Goal: Task Accomplishment & Management: Use online tool/utility

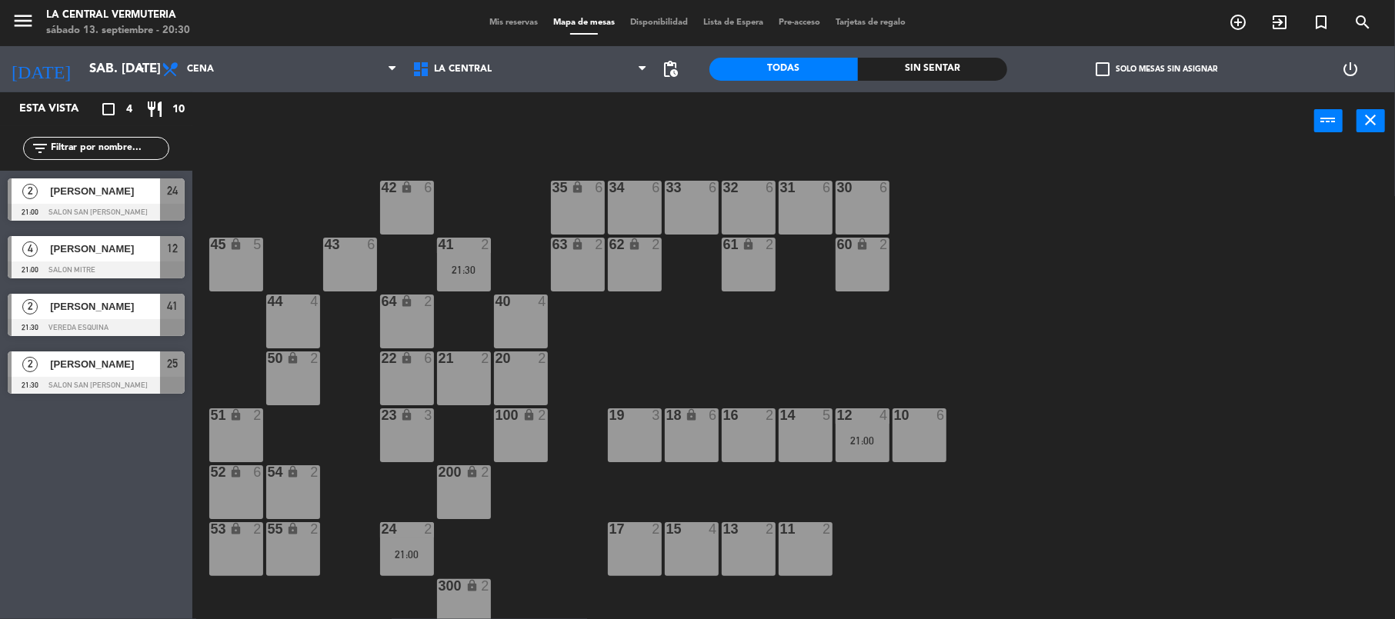
click at [881, 354] on div "42 lock 6 35 lock 6 34 6 33 6 32 6 31 6 30 6 43 6 41 2 21:30 60 lock 2 61 lock …" at bounding box center [800, 386] width 1189 height 467
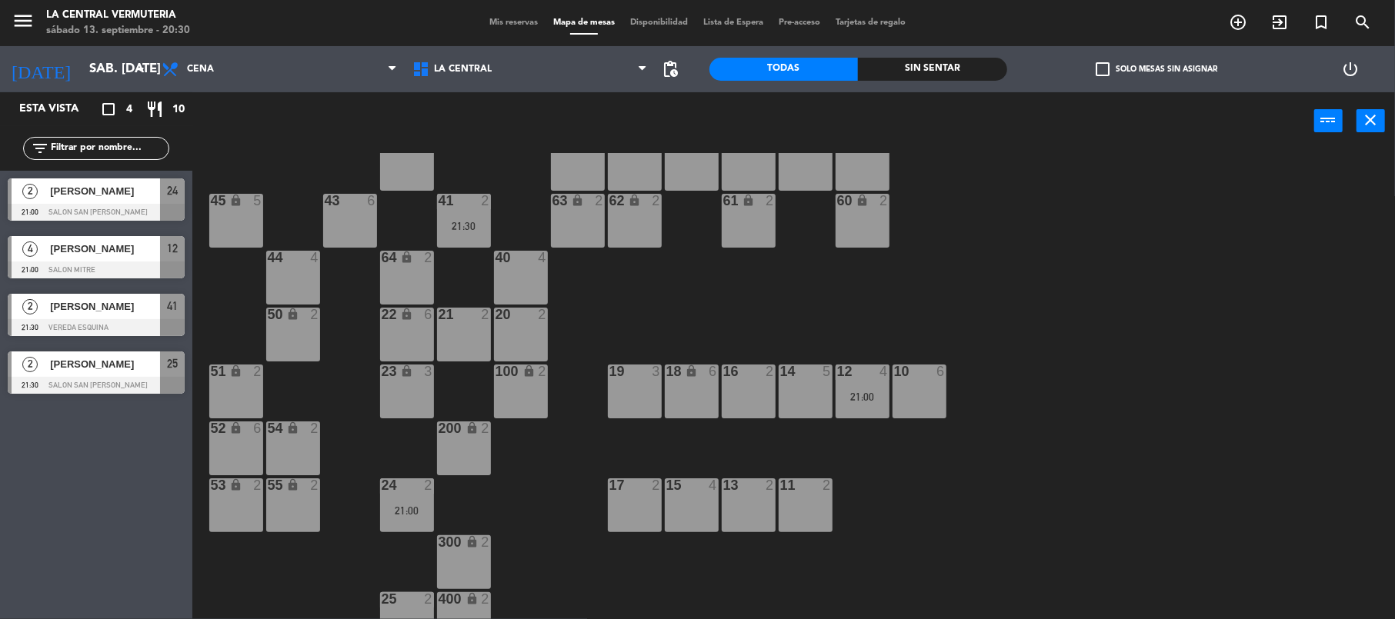
scroll to position [68, 0]
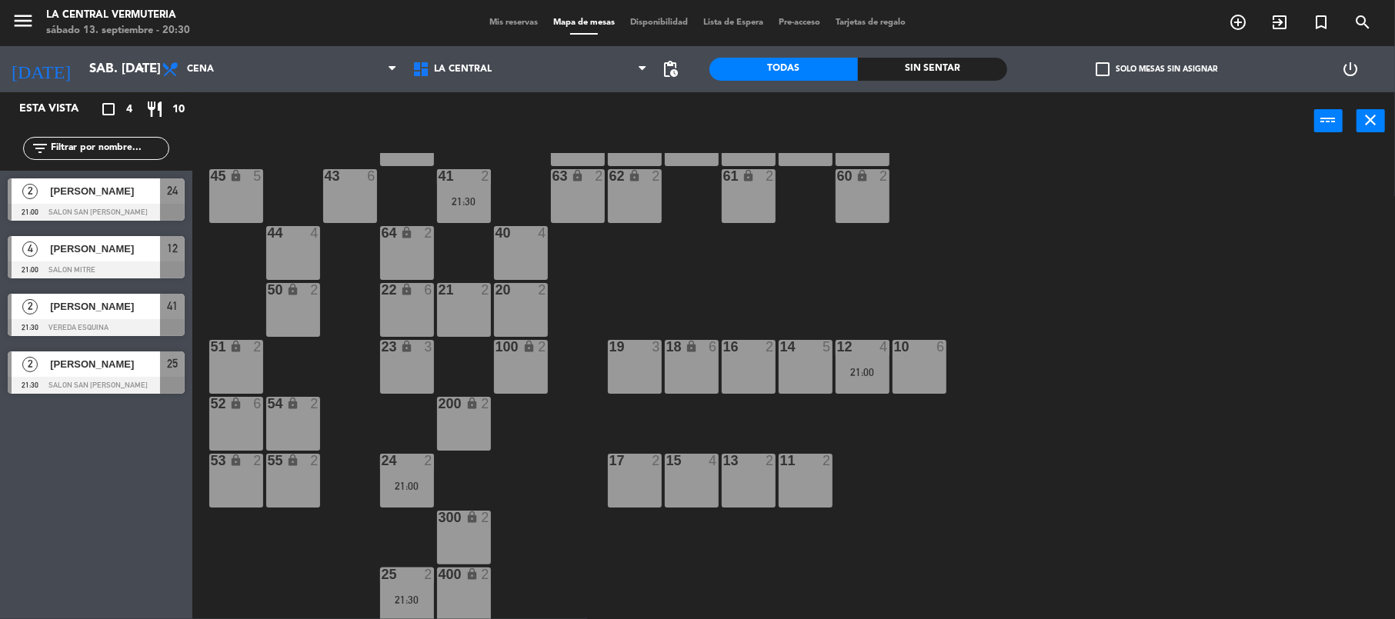
click at [648, 477] on div "17 2" at bounding box center [635, 481] width 54 height 54
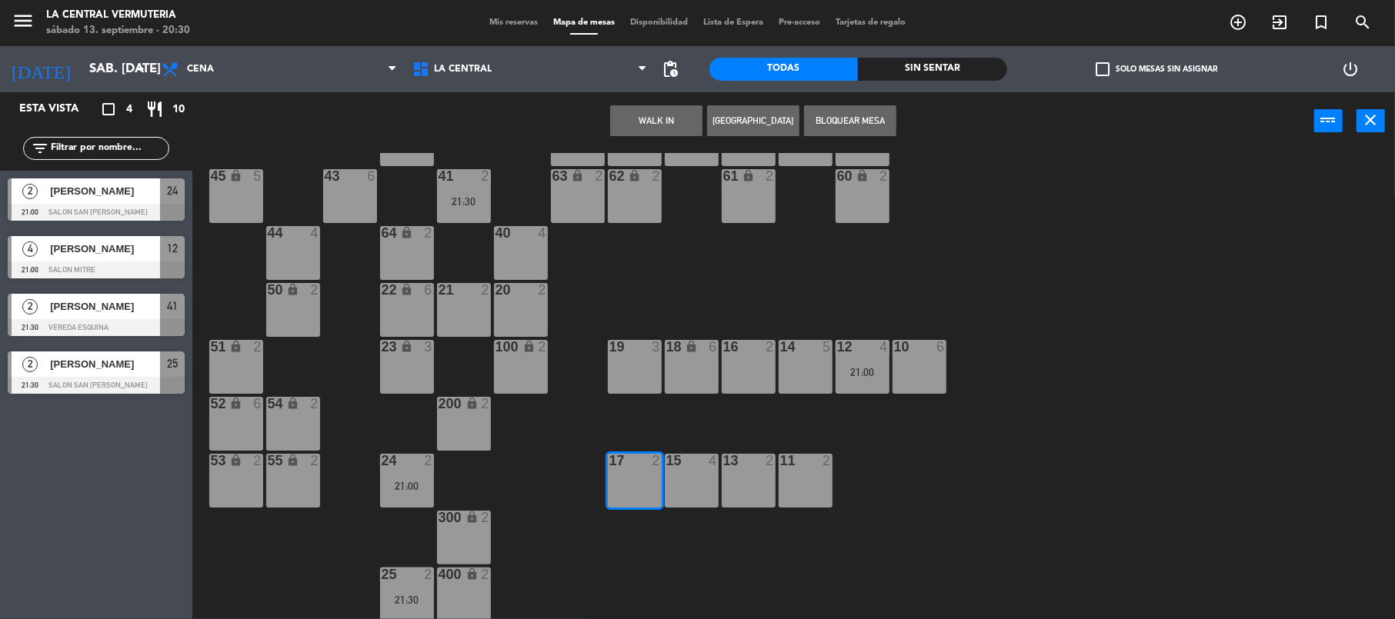
click at [646, 121] on button "WALK IN" at bounding box center [656, 120] width 92 height 31
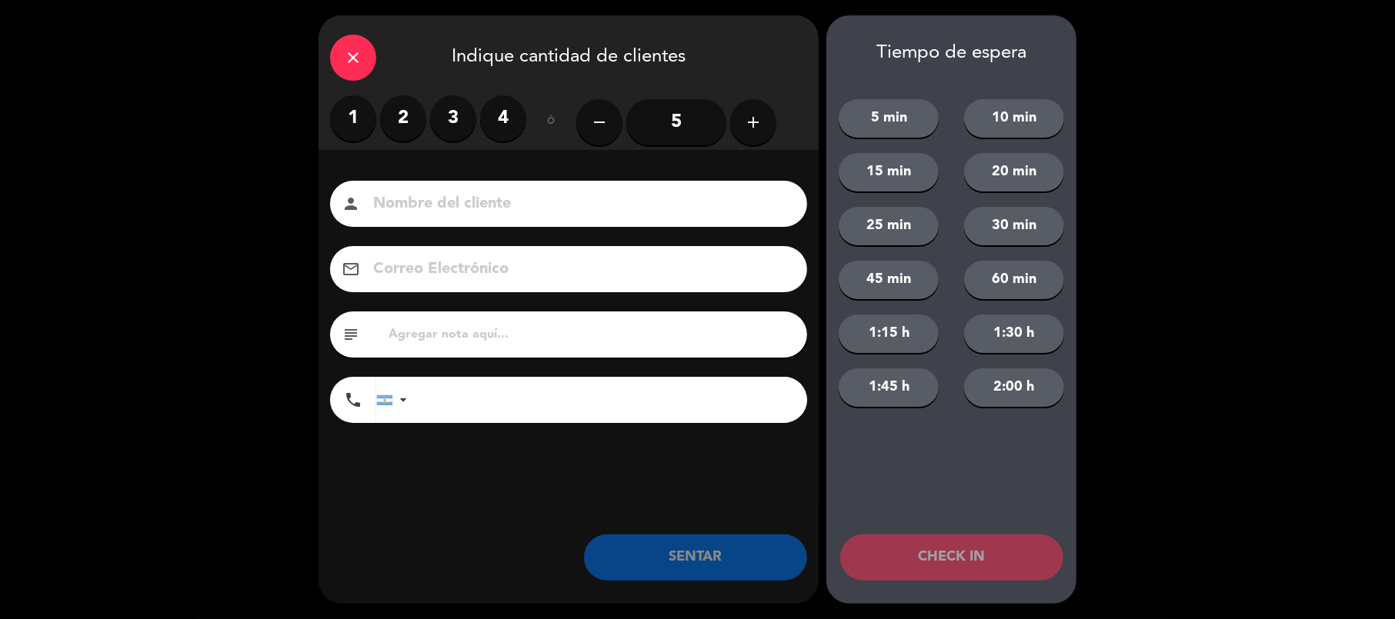
click at [385, 118] on label "2" at bounding box center [403, 118] width 46 height 46
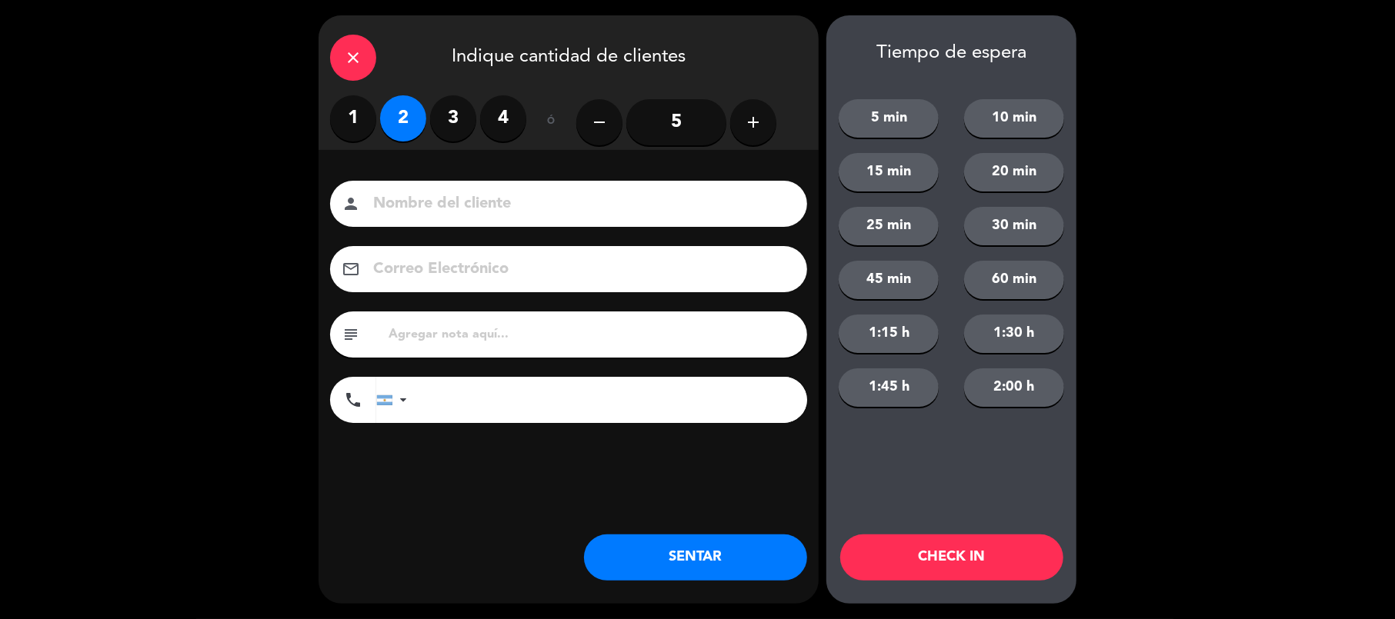
click at [660, 532] on div "close Indique cantidad de clientes 1 2 3 4 ó remove 5 add Nombre del cliente pe…" at bounding box center [569, 309] width 500 height 589
click at [669, 580] on button "SENTAR" at bounding box center [695, 558] width 223 height 46
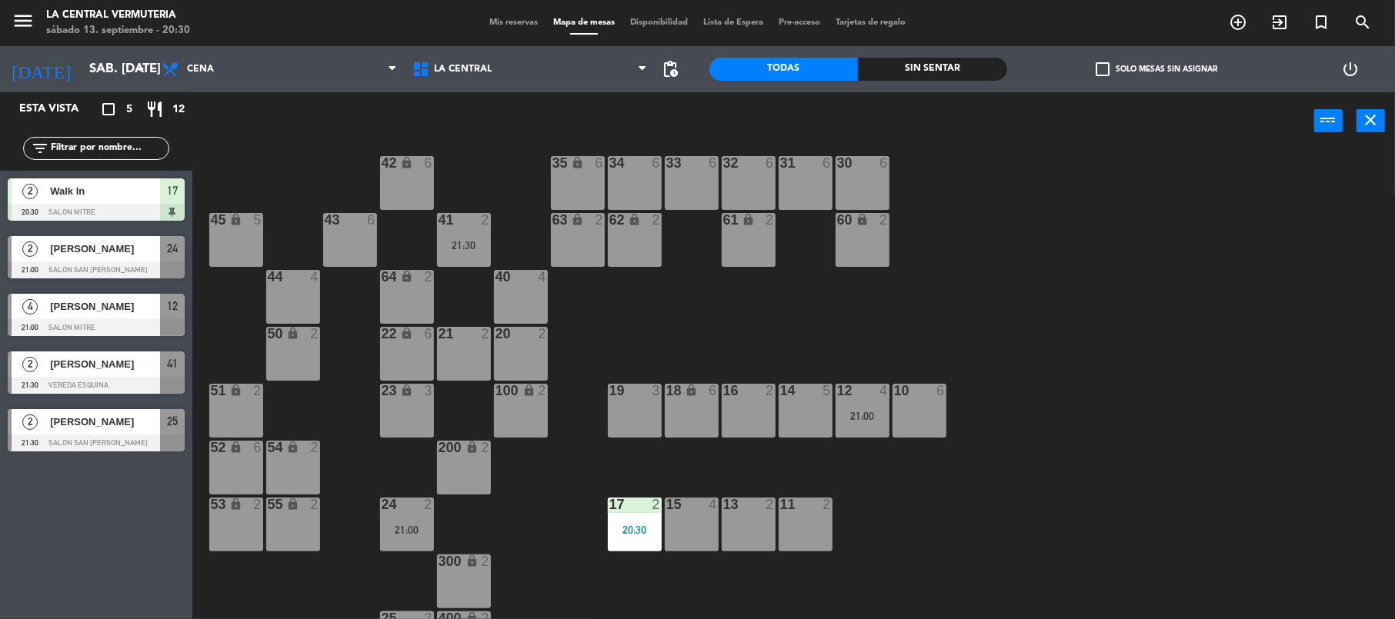
scroll to position [0, 0]
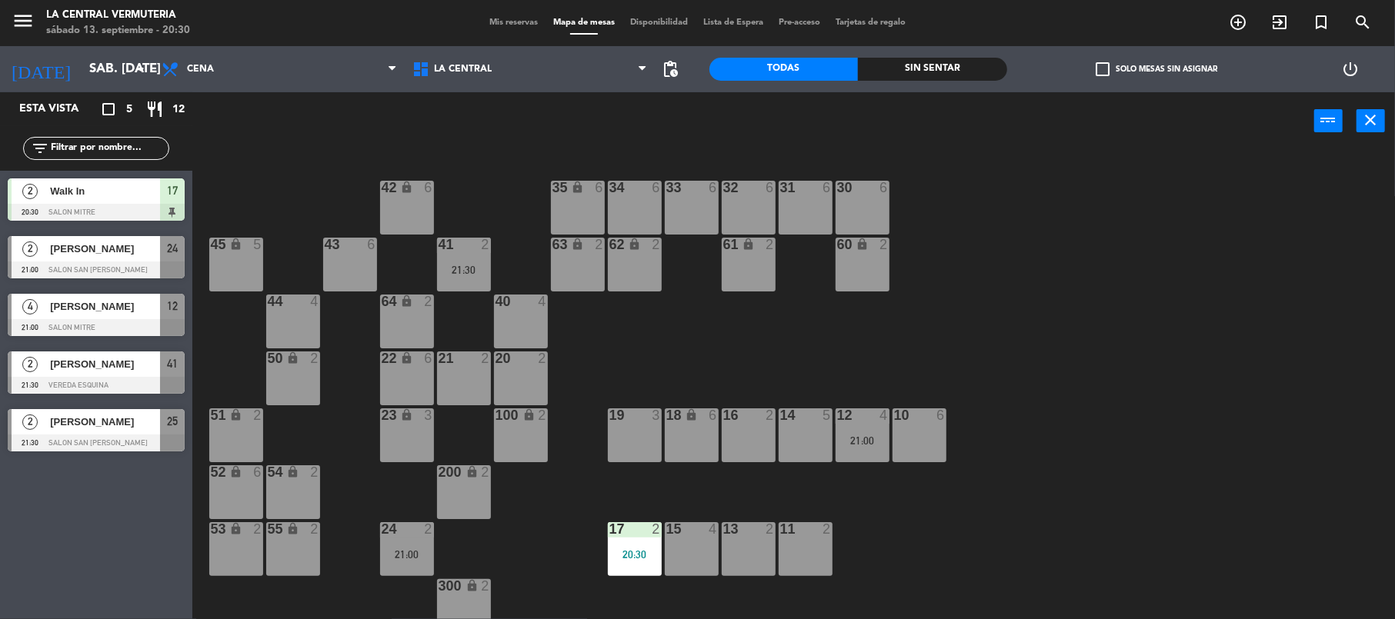
click at [580, 215] on div "35 lock 6" at bounding box center [578, 208] width 54 height 54
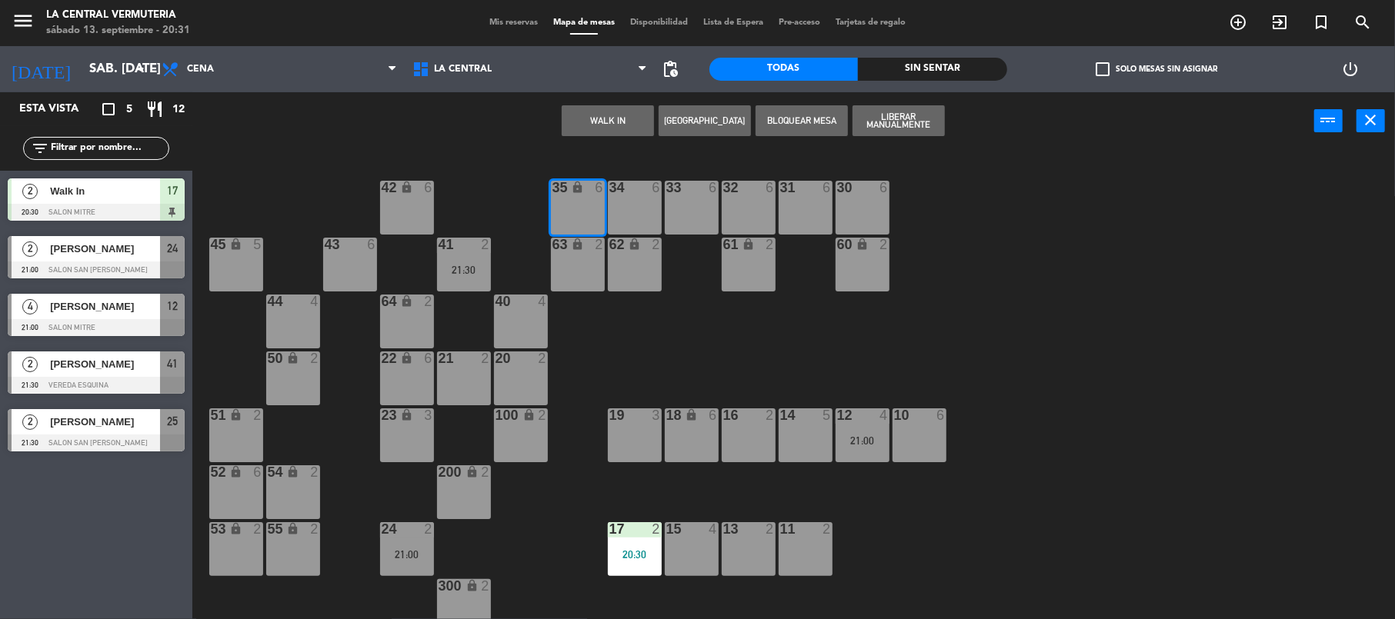
click at [629, 123] on button "WALK IN" at bounding box center [608, 120] width 92 height 31
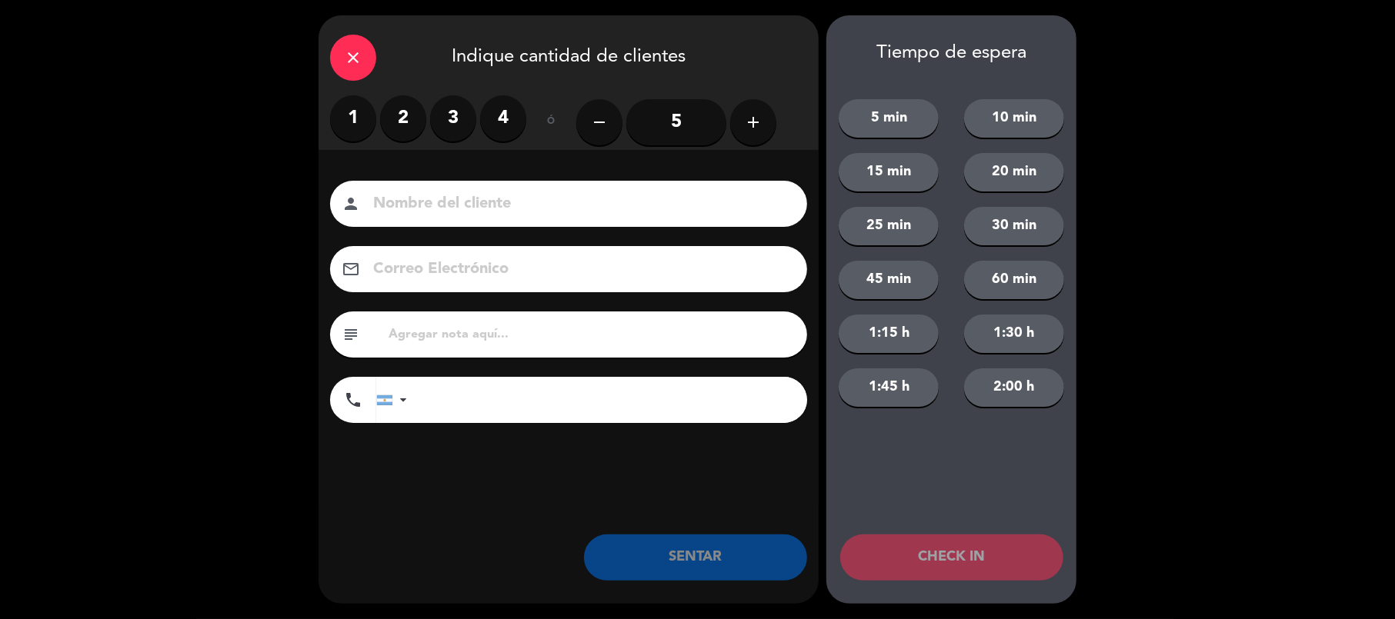
click at [402, 105] on label "2" at bounding box center [403, 118] width 46 height 46
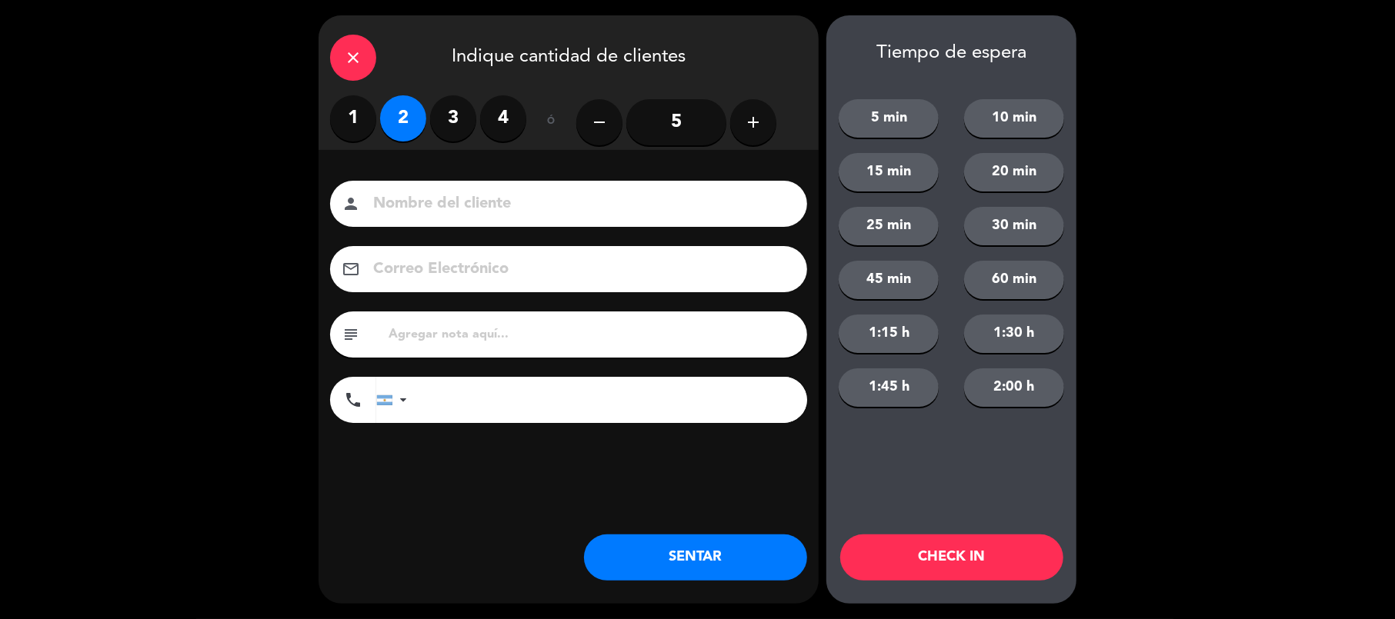
click at [675, 546] on button "SENTAR" at bounding box center [695, 558] width 223 height 46
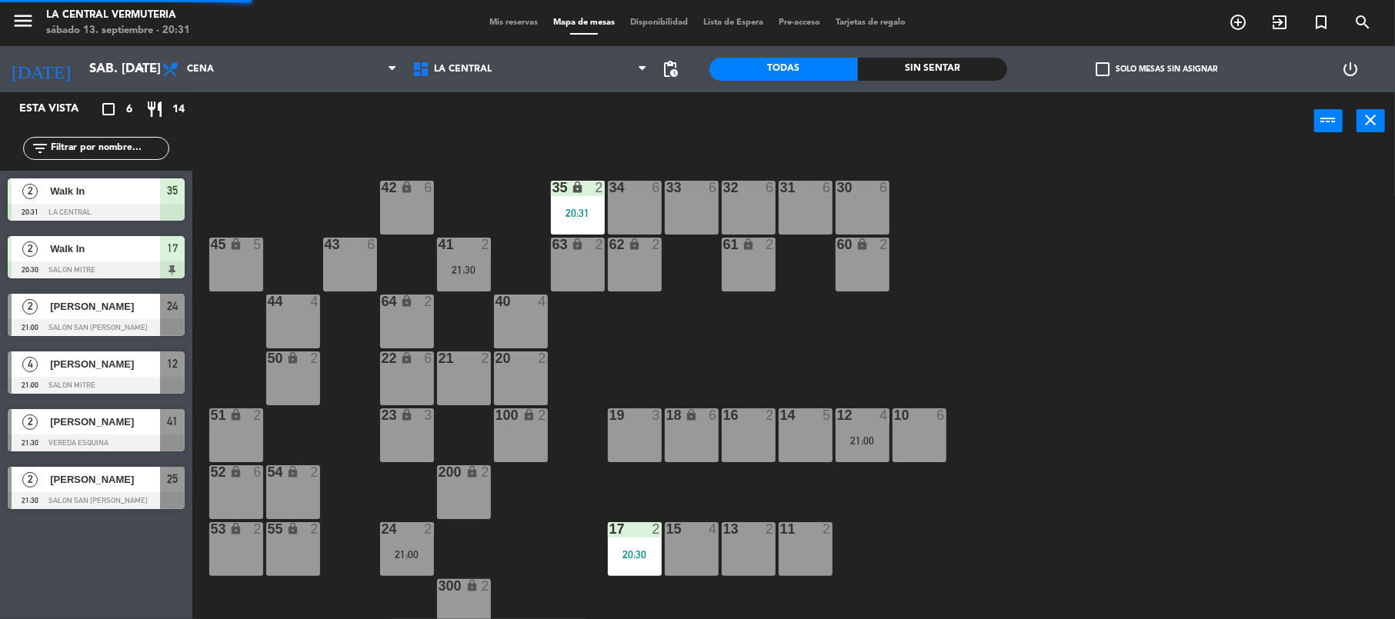
click at [690, 209] on div "33 6" at bounding box center [692, 208] width 54 height 54
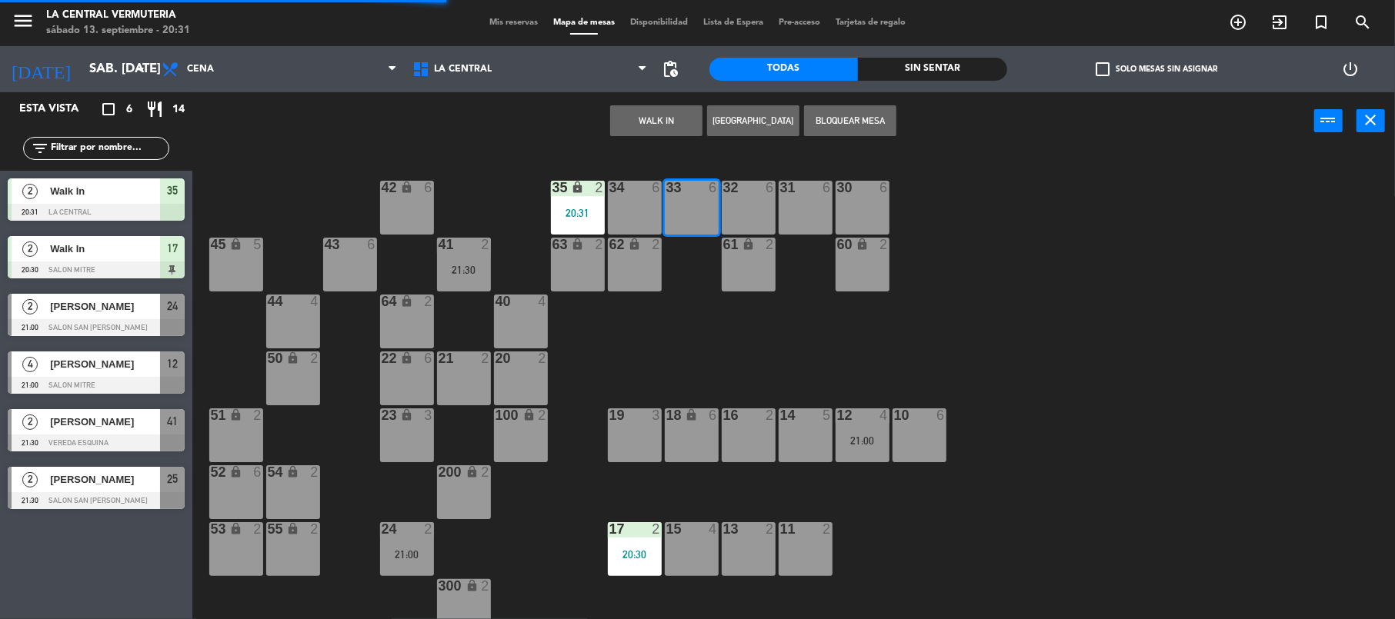
click at [690, 209] on div "33 6" at bounding box center [692, 208] width 54 height 54
click at [643, 146] on div "WALK IN [GEOGRAPHIC_DATA] Bloquear Mesa power_input close" at bounding box center [753, 121] width 1122 height 58
click at [645, 125] on button "WALK IN" at bounding box center [656, 120] width 92 height 31
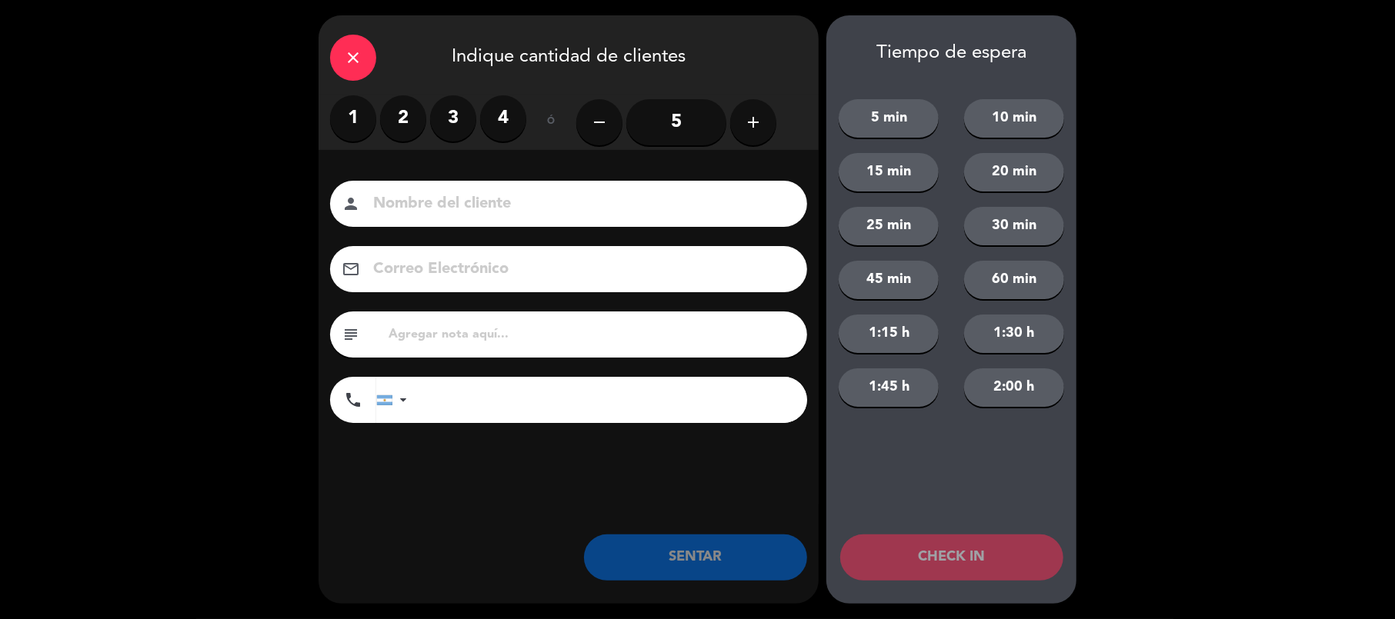
click at [402, 115] on label "2" at bounding box center [403, 118] width 46 height 46
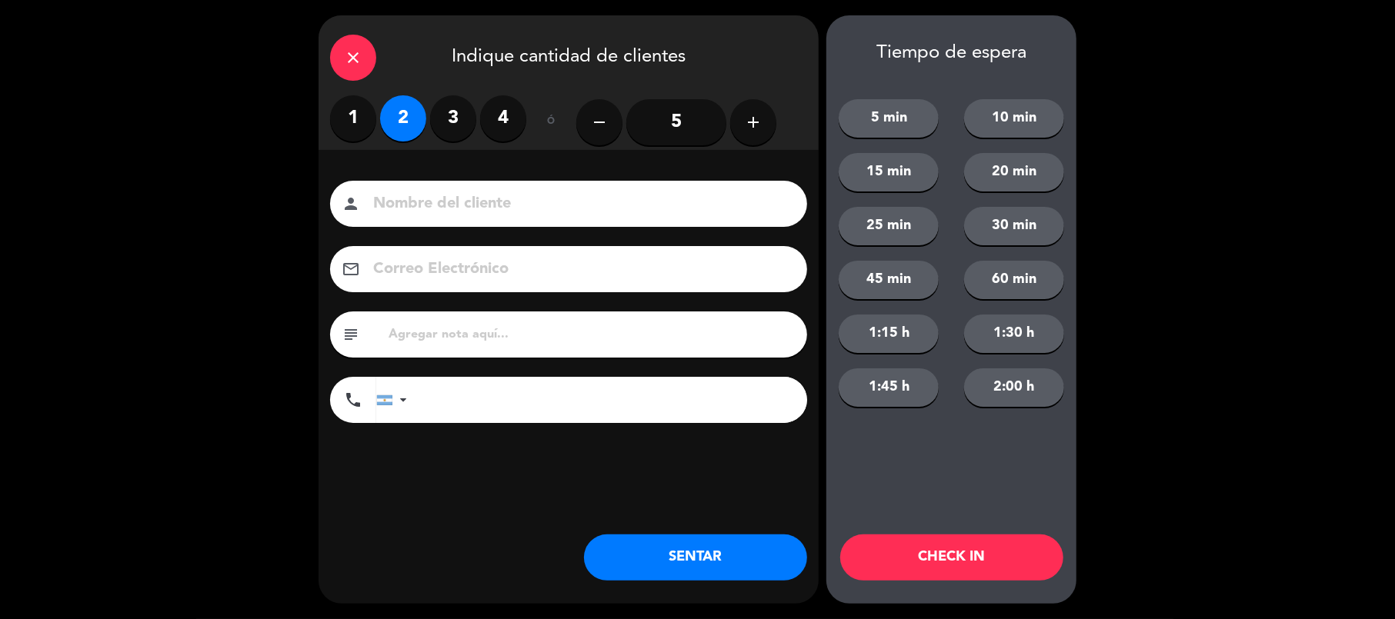
click at [730, 574] on button "SENTAR" at bounding box center [695, 558] width 223 height 46
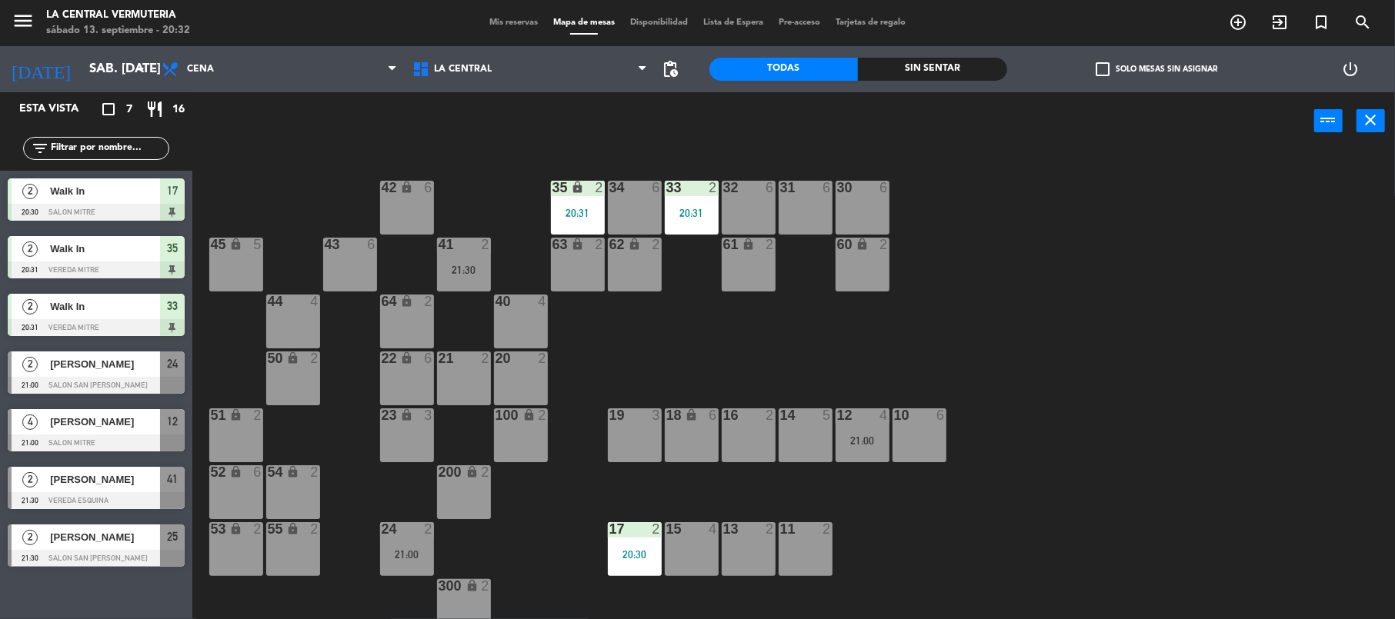
click at [339, 268] on div "43 6" at bounding box center [350, 265] width 54 height 54
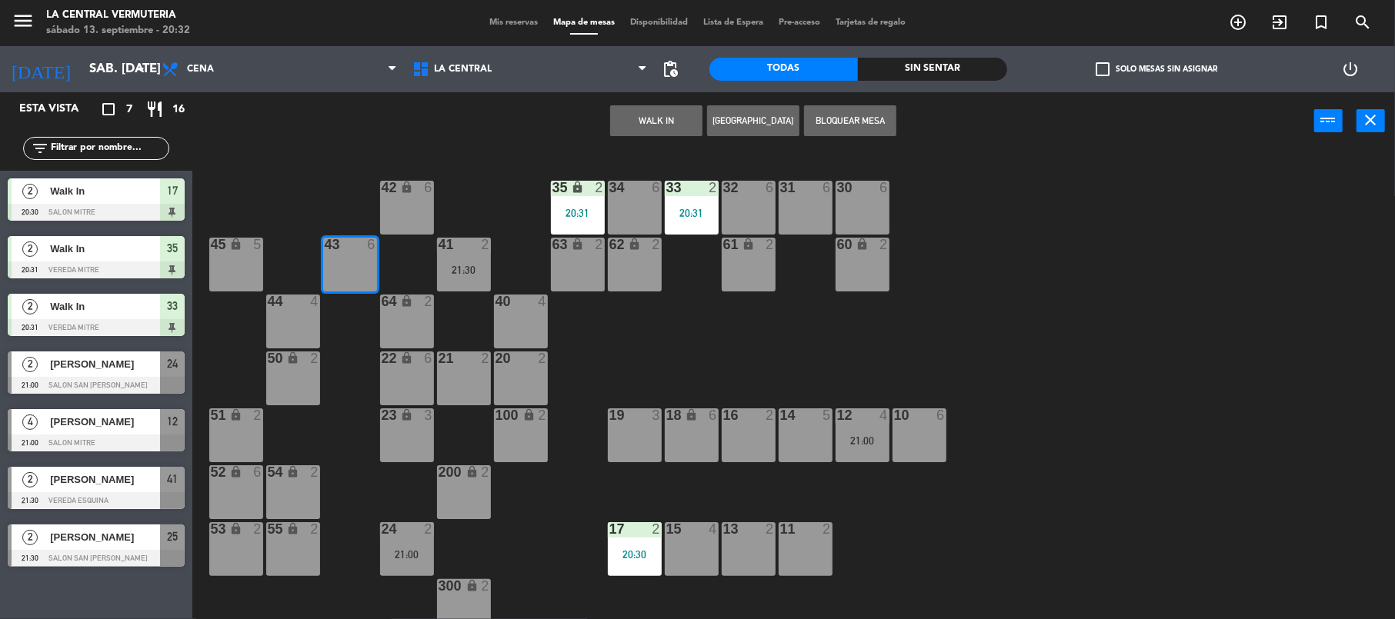
click at [683, 102] on div "WALK IN [GEOGRAPHIC_DATA] Bloquear Mesa power_input close" at bounding box center [753, 121] width 1122 height 58
click at [648, 115] on button "WALK IN" at bounding box center [656, 120] width 92 height 31
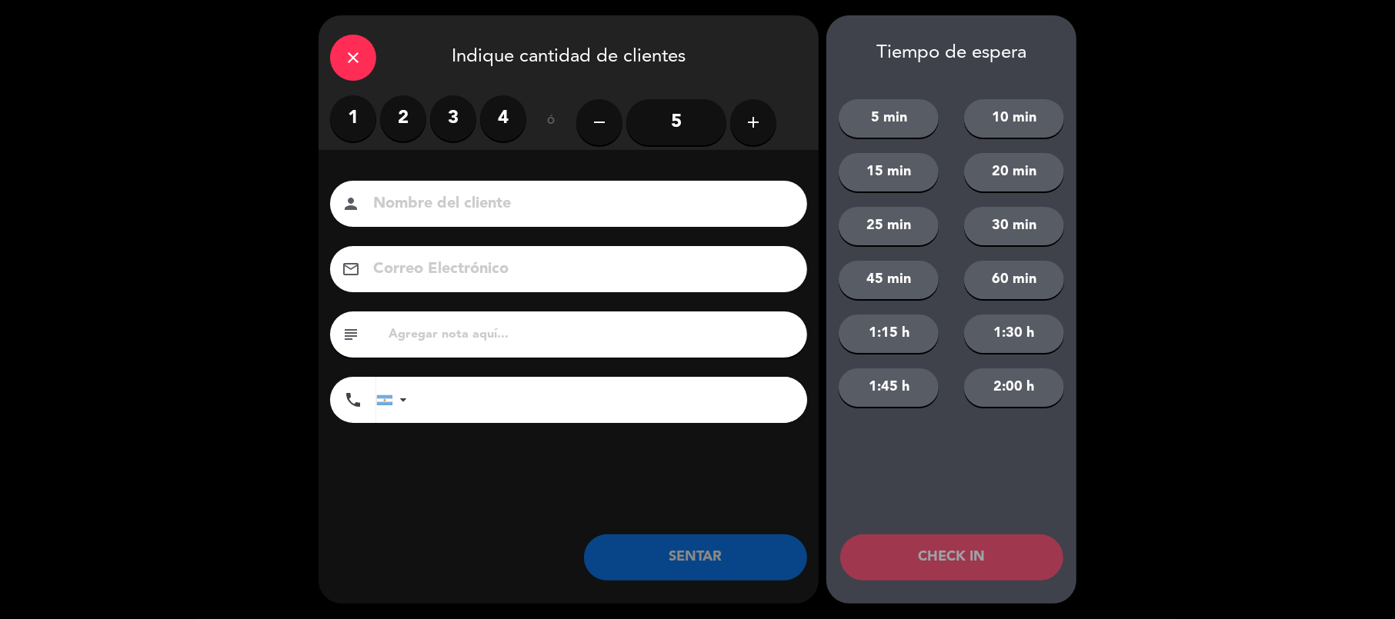
click at [407, 127] on label "2" at bounding box center [403, 118] width 46 height 46
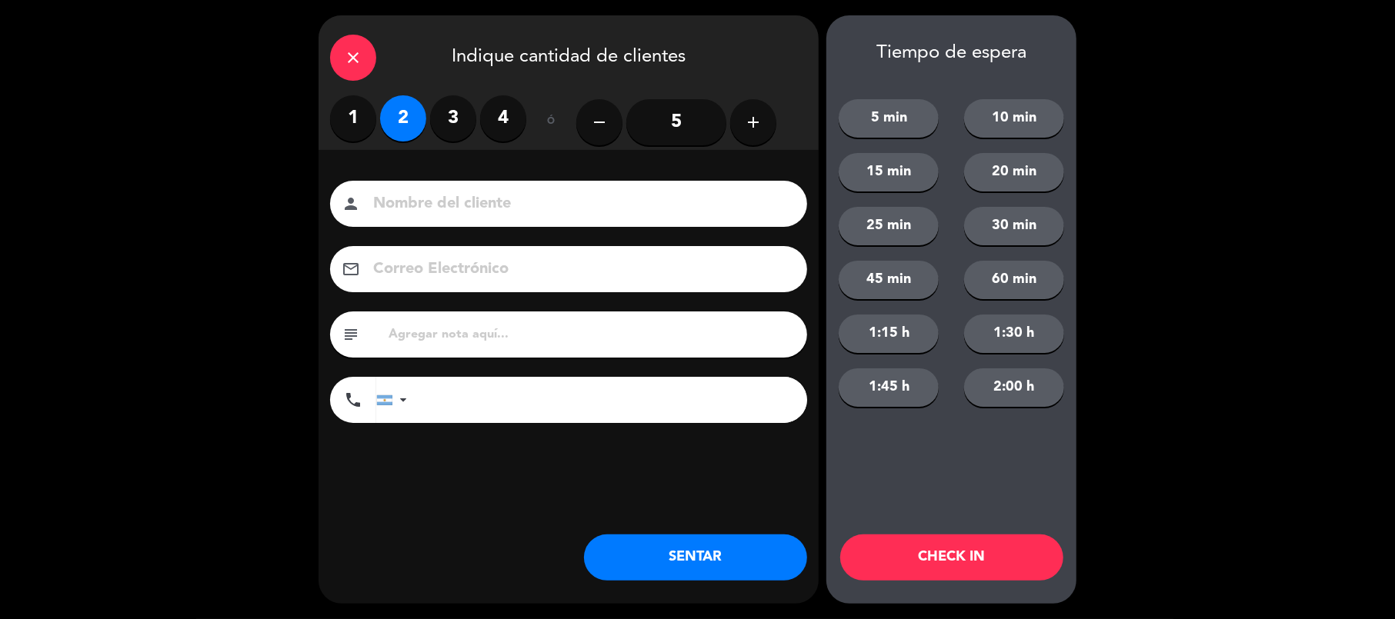
click at [616, 552] on button "SENTAR" at bounding box center [695, 558] width 223 height 46
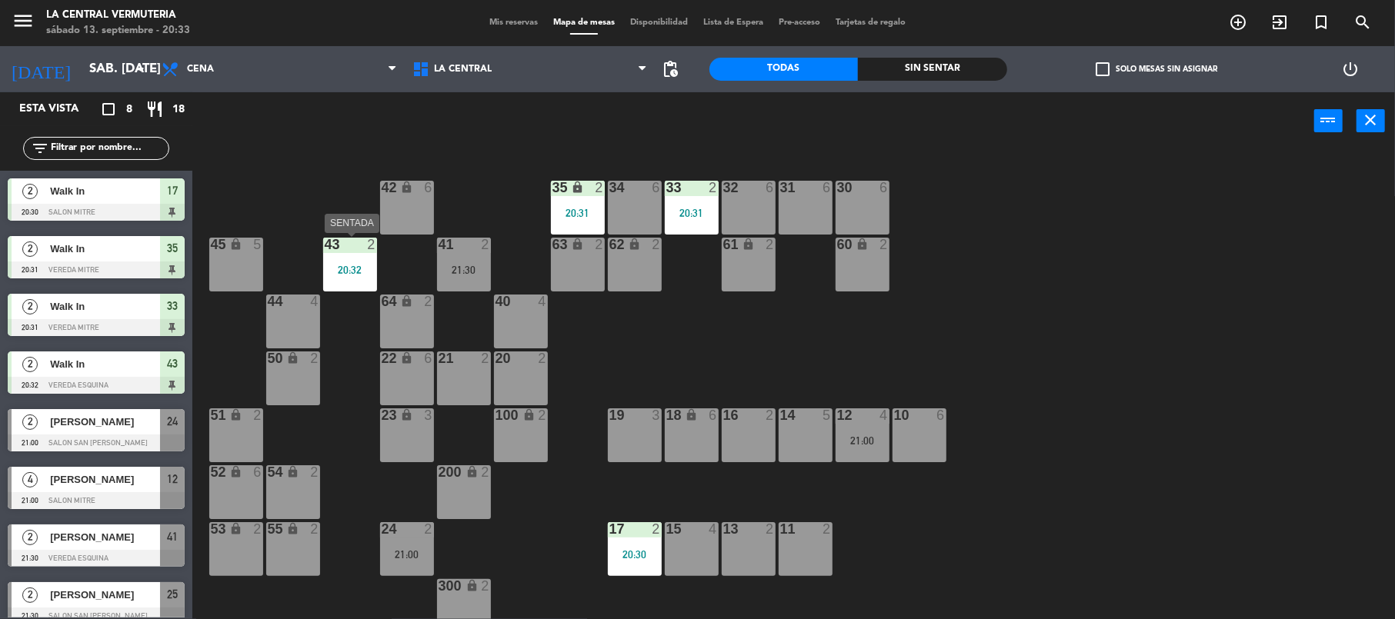
click at [357, 240] on div at bounding box center [349, 245] width 25 height 14
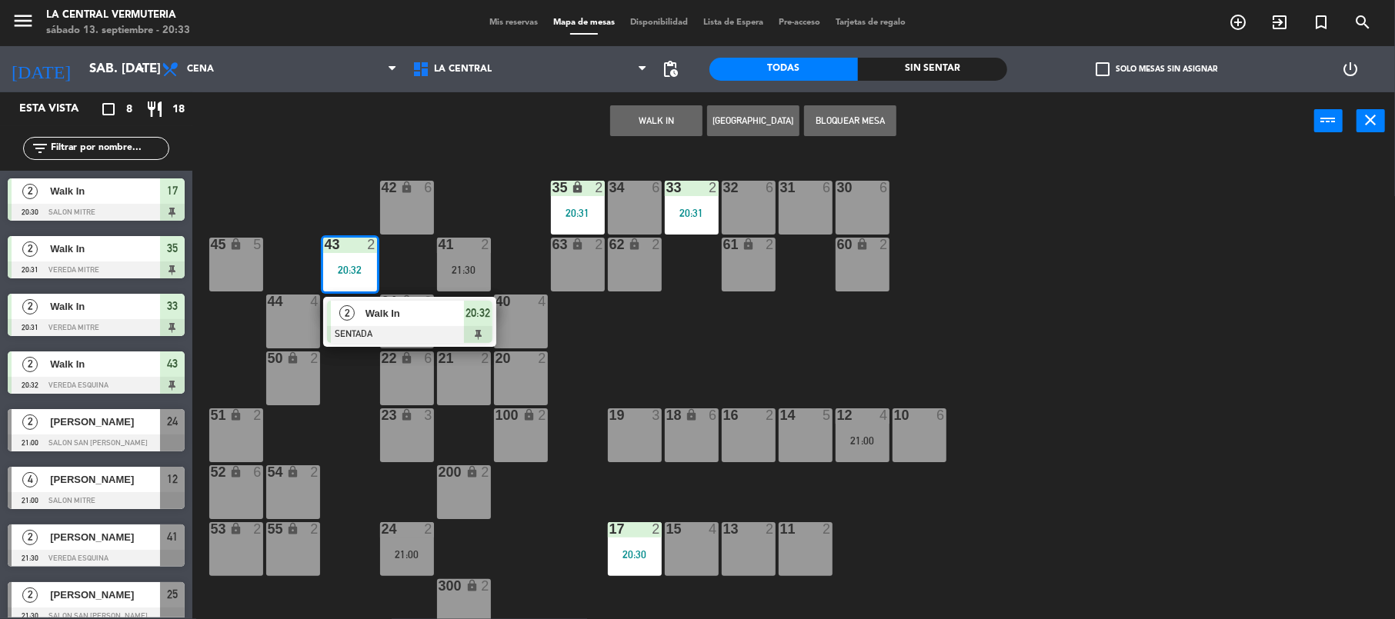
click at [465, 373] on div "21 2" at bounding box center [464, 379] width 54 height 54
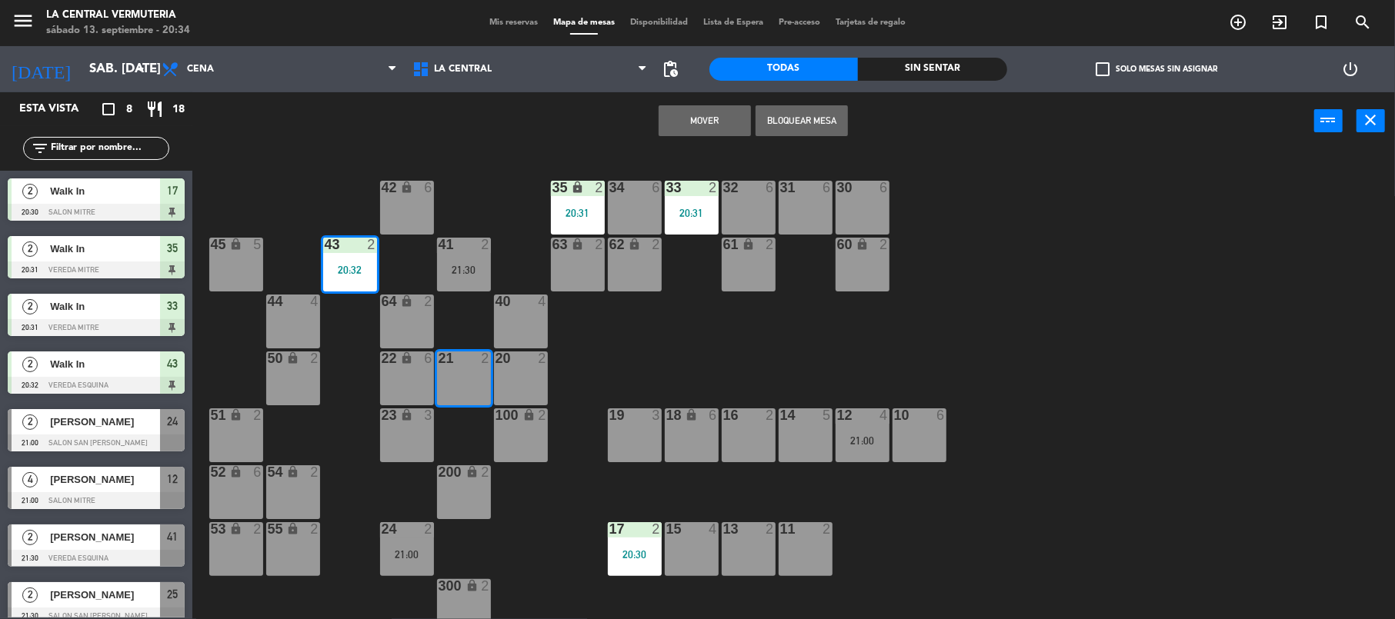
click at [681, 118] on button "Mover" at bounding box center [705, 120] width 92 height 31
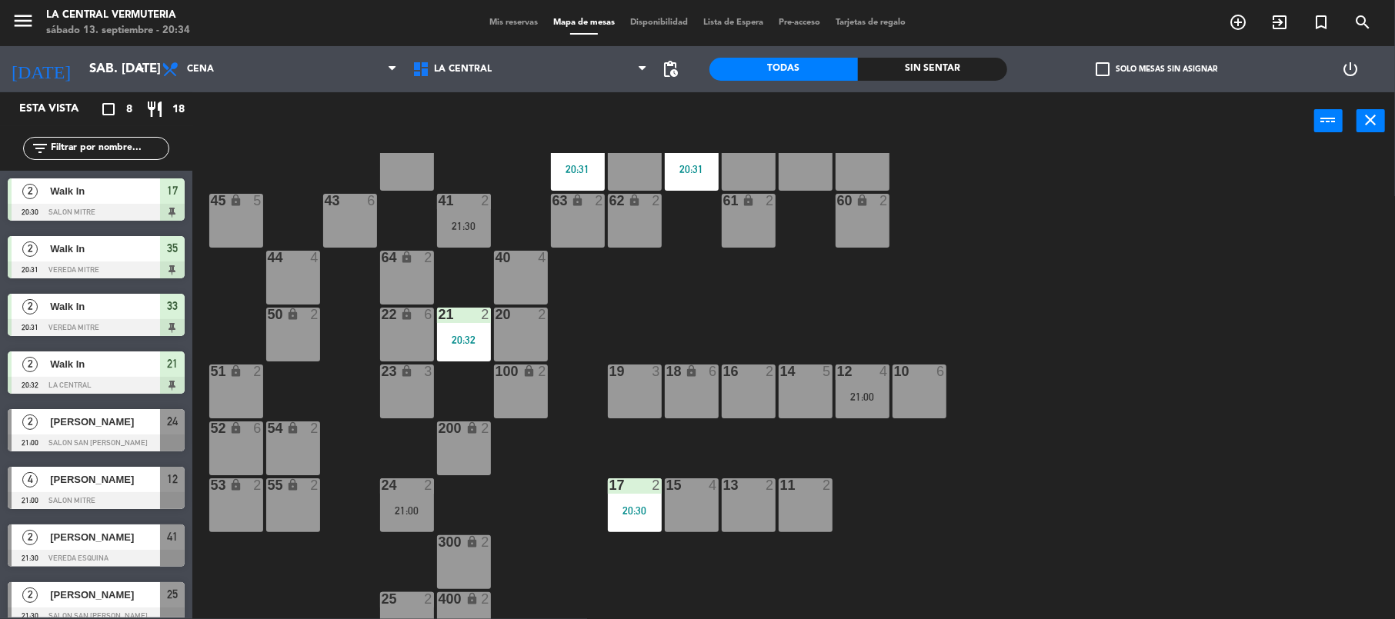
scroll to position [68, 0]
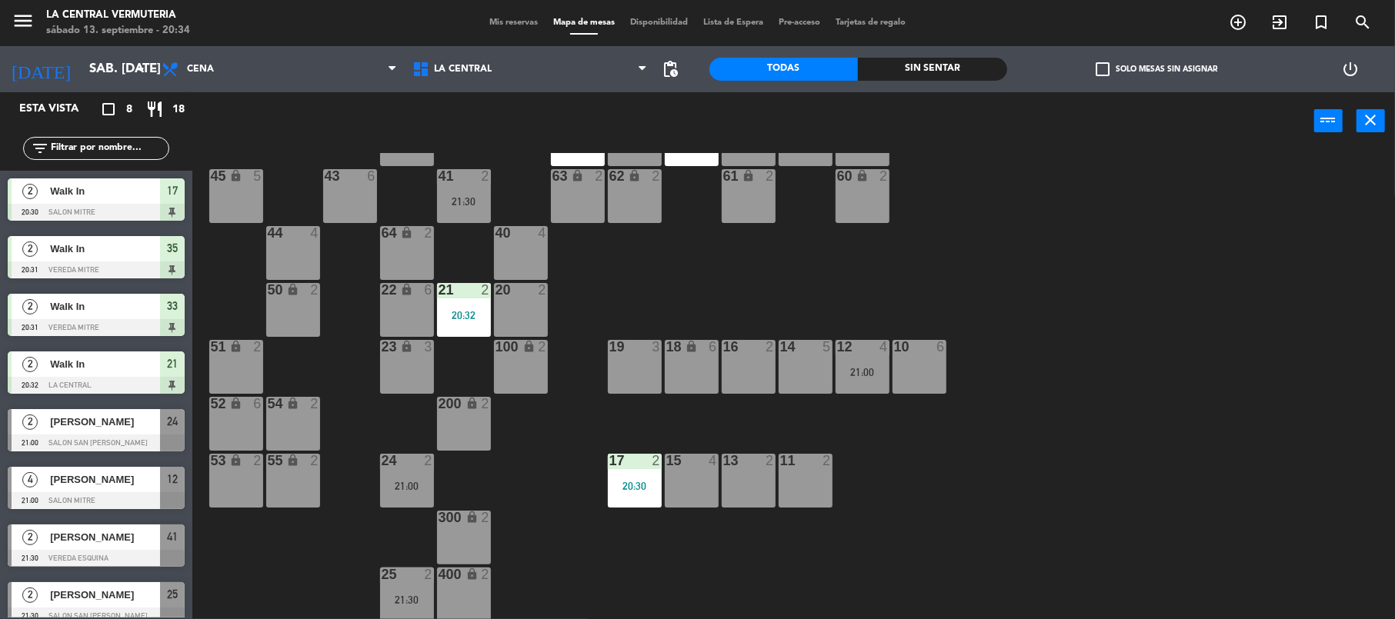
click at [868, 372] on div "21:00" at bounding box center [863, 372] width 54 height 11
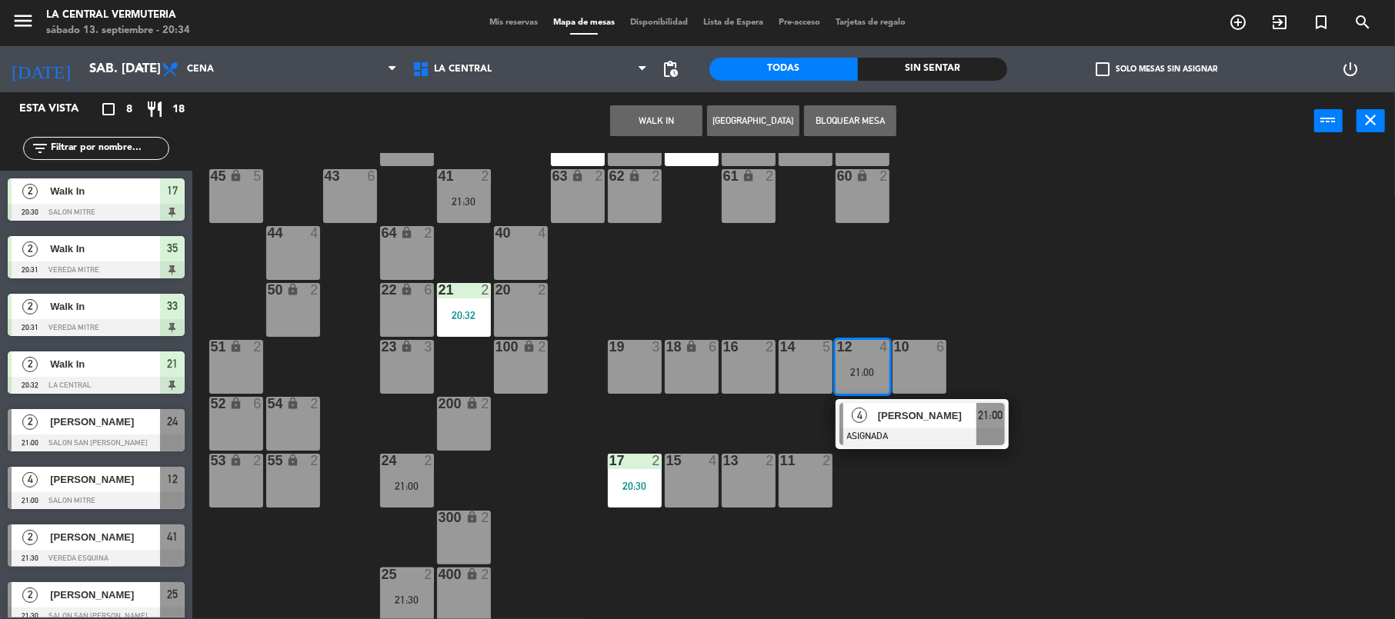
click at [906, 434] on div at bounding box center [921, 437] width 165 height 17
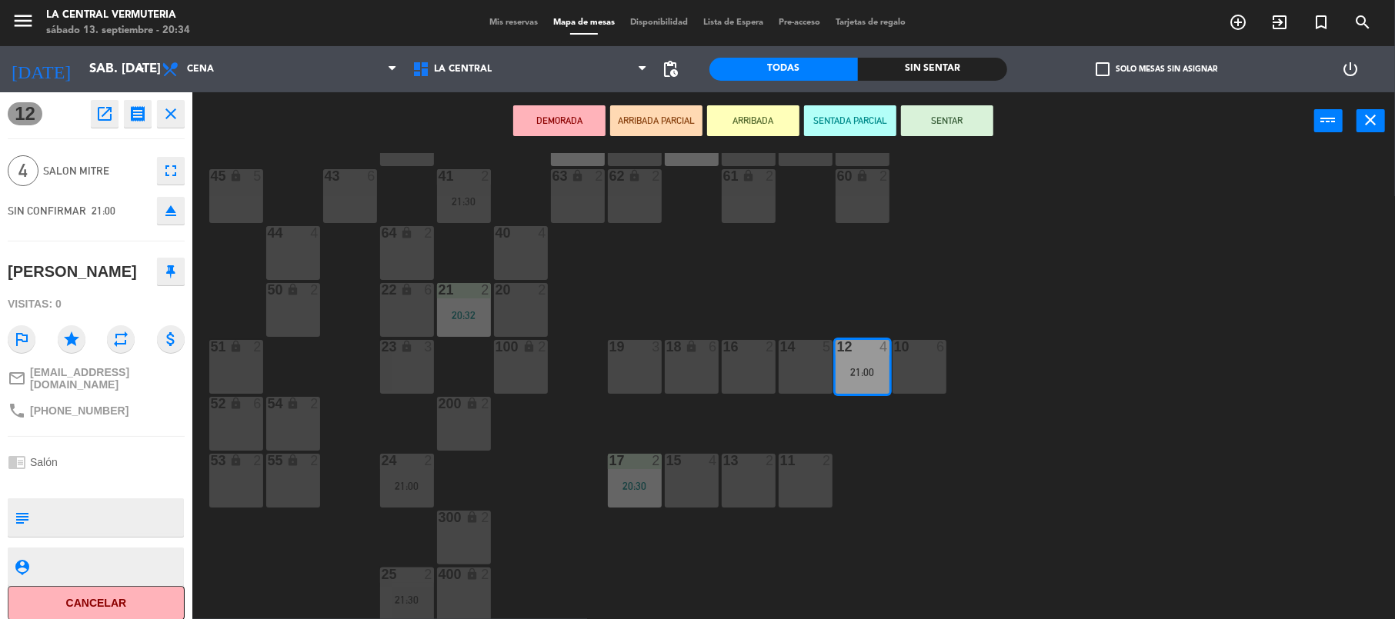
click at [799, 367] on div "14 5" at bounding box center [806, 367] width 54 height 54
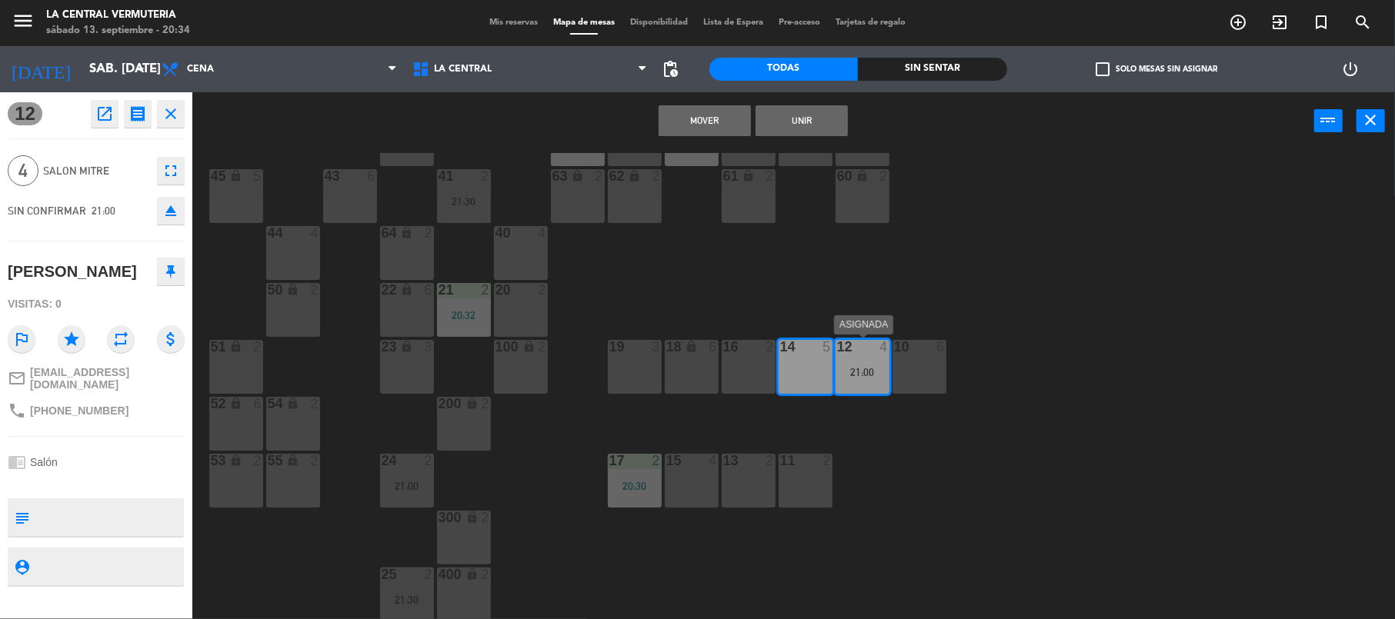
click at [866, 361] on div "12 4 21:00" at bounding box center [863, 367] width 54 height 54
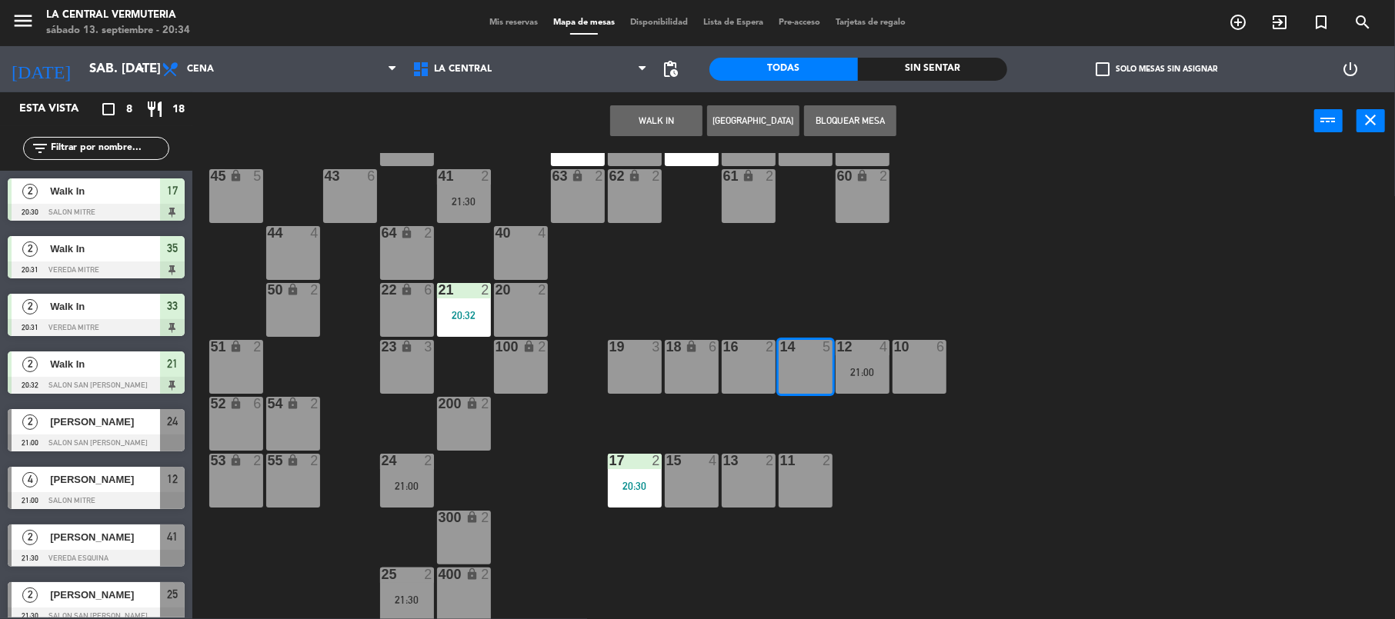
click at [862, 429] on div "42 lock 6 35 lock 2 20:31 34 6 33 2 20:31 32 6 31 6 30 6 43 6 41 2 21:30 60 loc…" at bounding box center [800, 386] width 1189 height 467
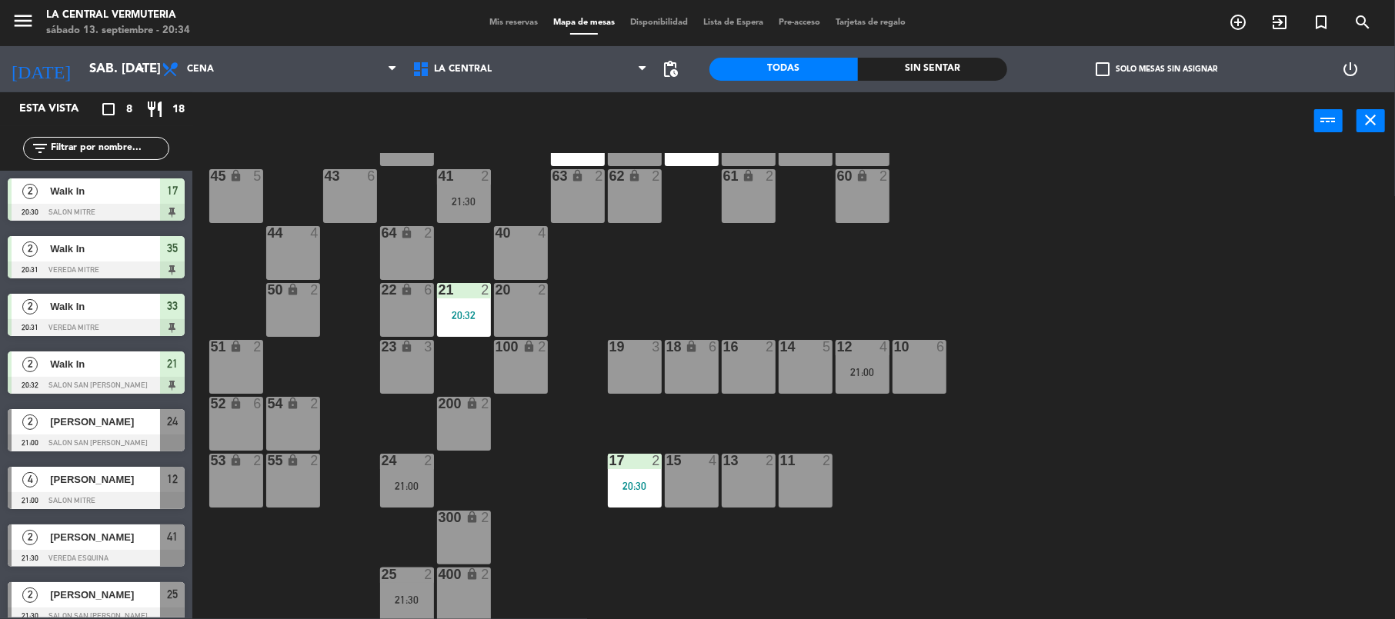
click at [848, 371] on div "21:00" at bounding box center [863, 372] width 54 height 11
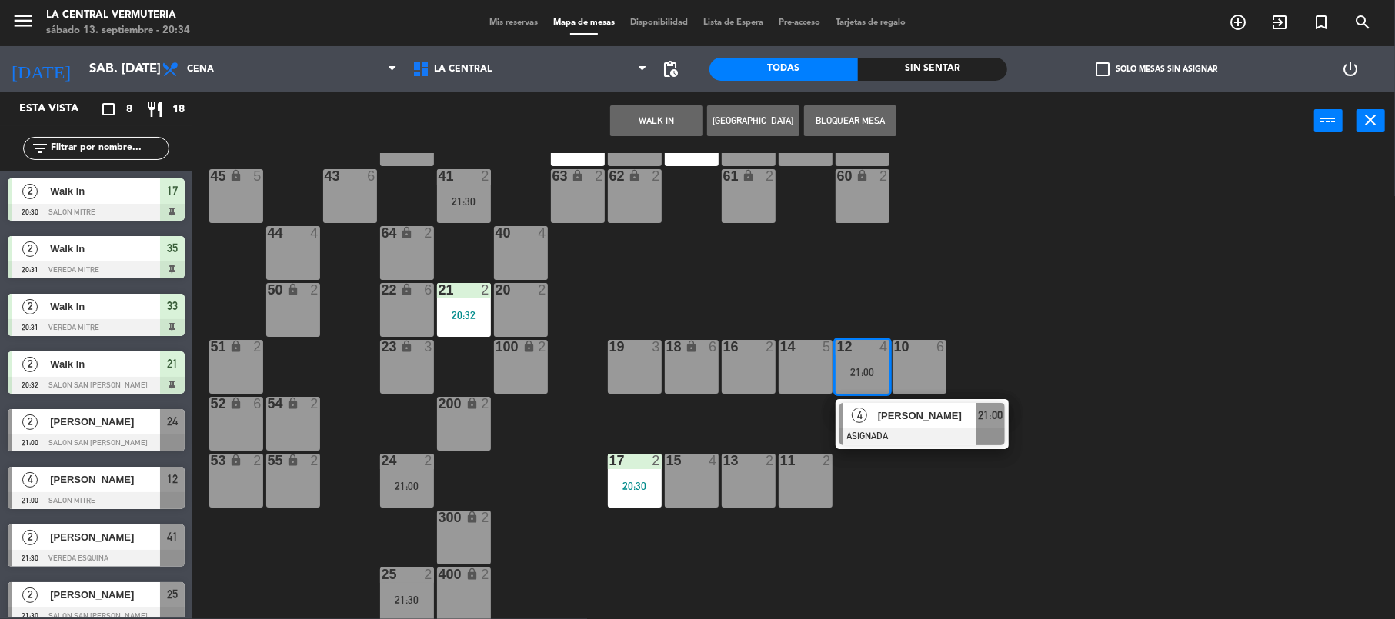
click at [865, 411] on span "4" at bounding box center [859, 415] width 15 height 15
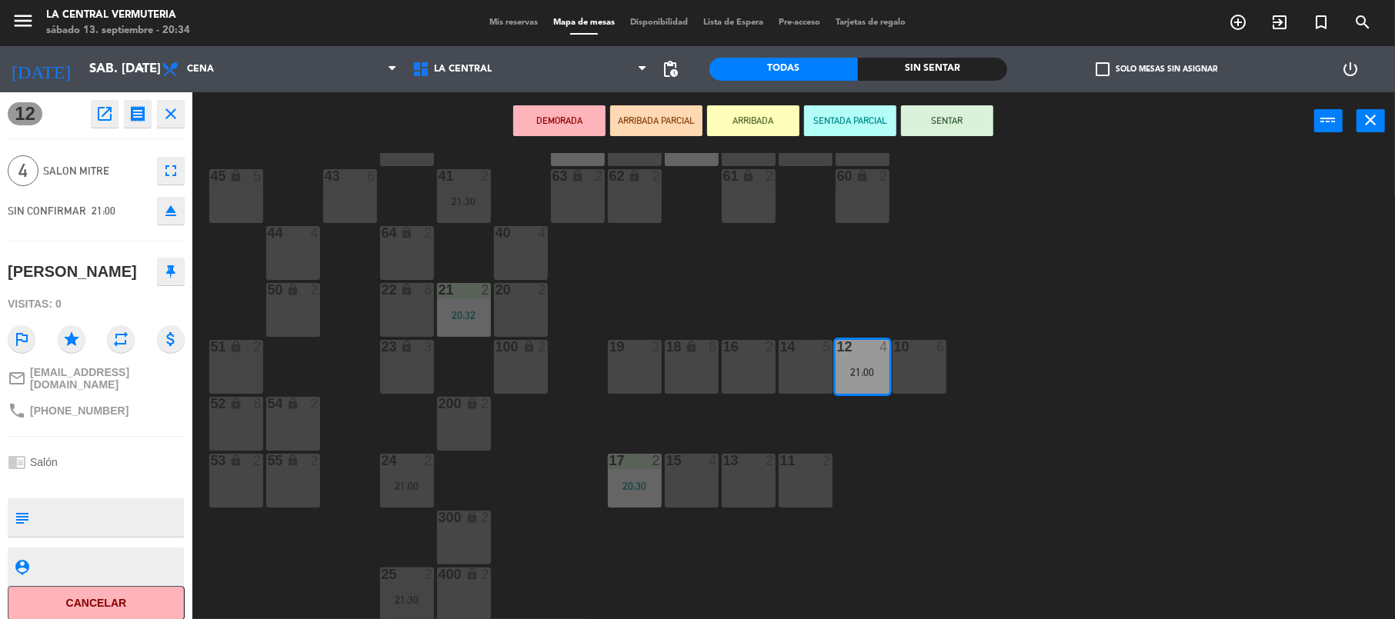
click at [816, 374] on div "14 5" at bounding box center [806, 367] width 54 height 54
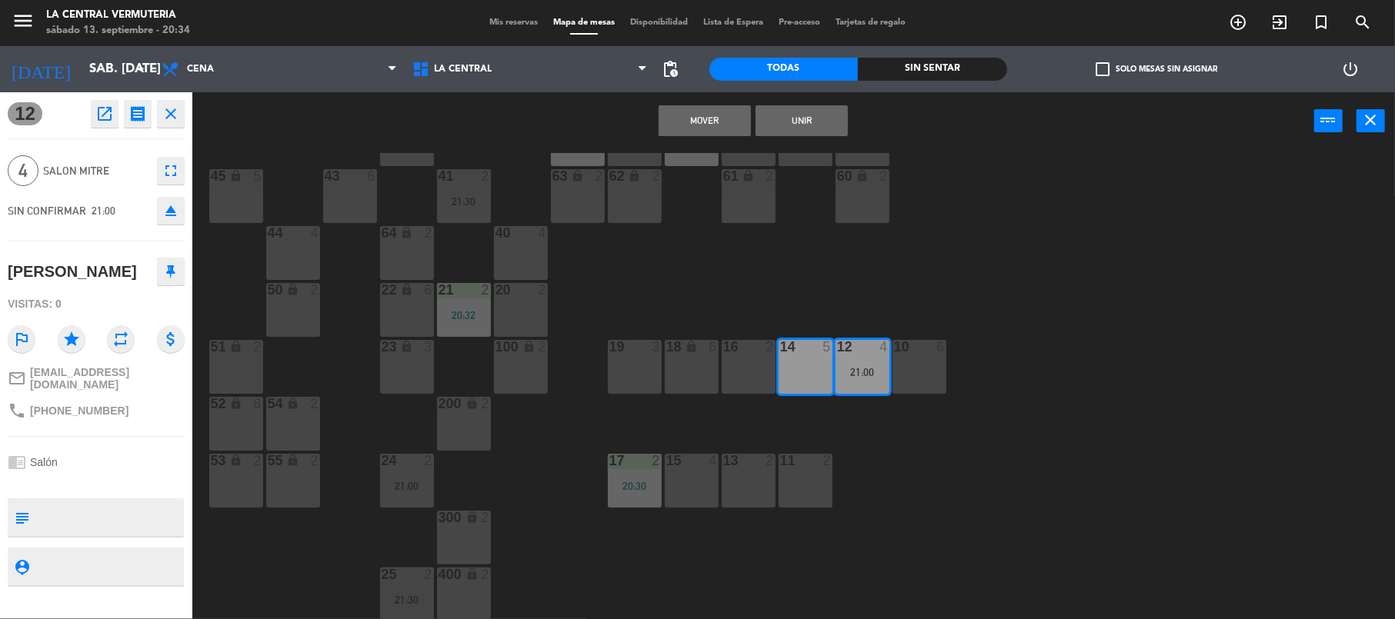
click at [736, 124] on button "Mover" at bounding box center [705, 120] width 92 height 31
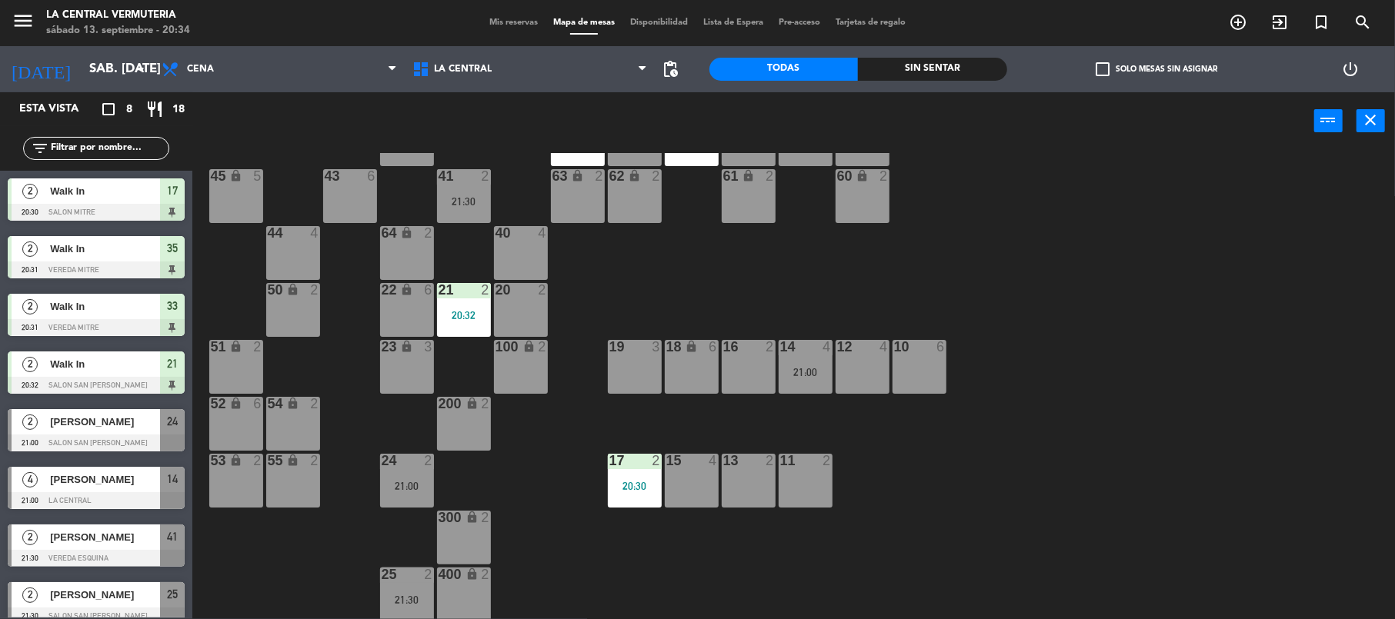
scroll to position [0, 0]
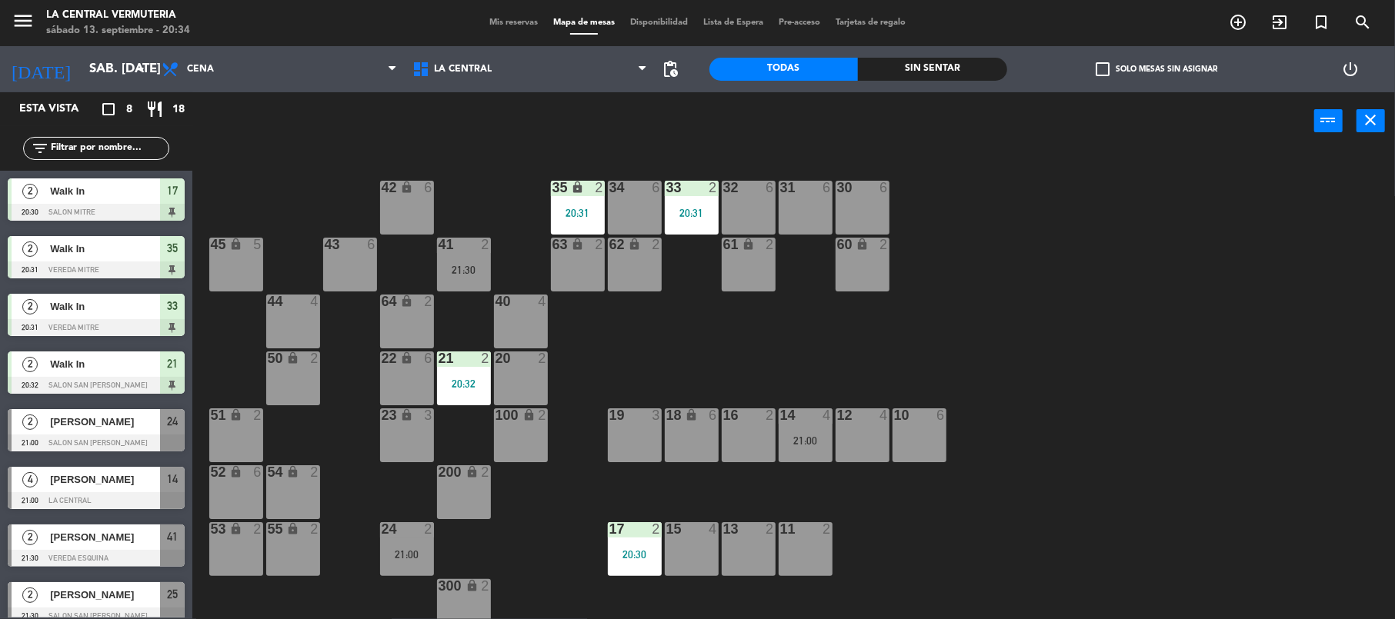
click at [468, 252] on div "41 2" at bounding box center [464, 245] width 54 height 15
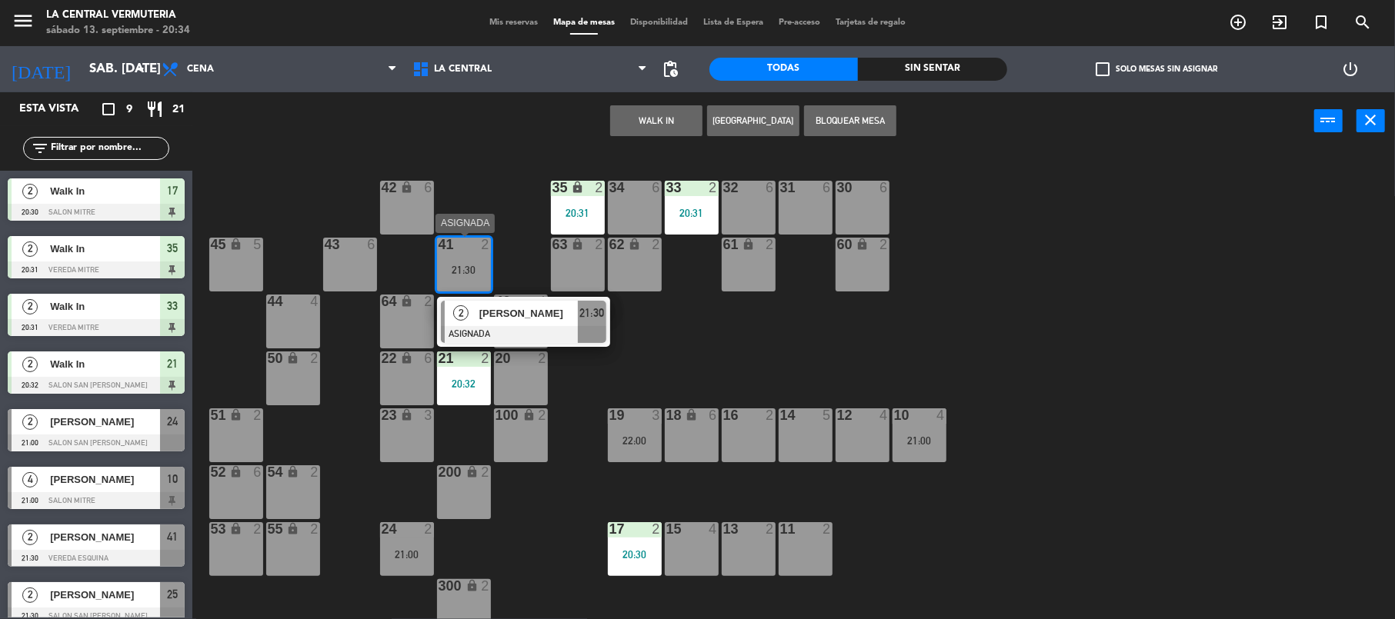
click at [468, 252] on div "41 2" at bounding box center [464, 245] width 54 height 15
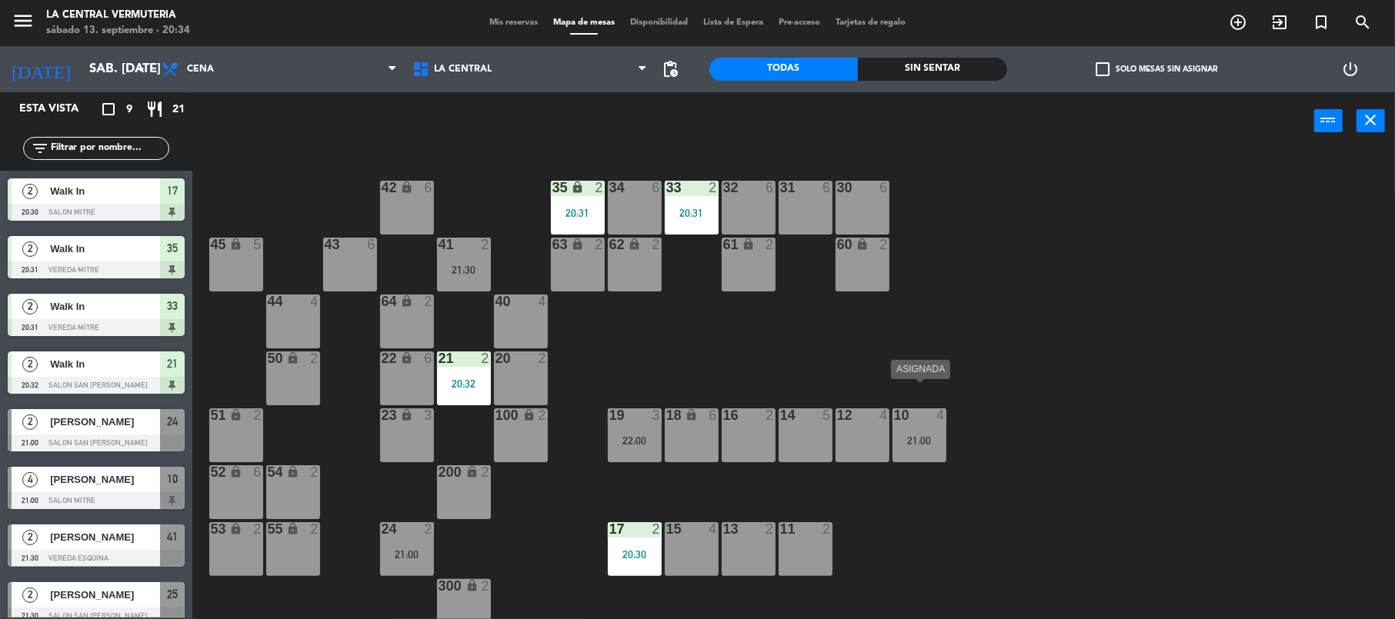
scroll to position [68, 0]
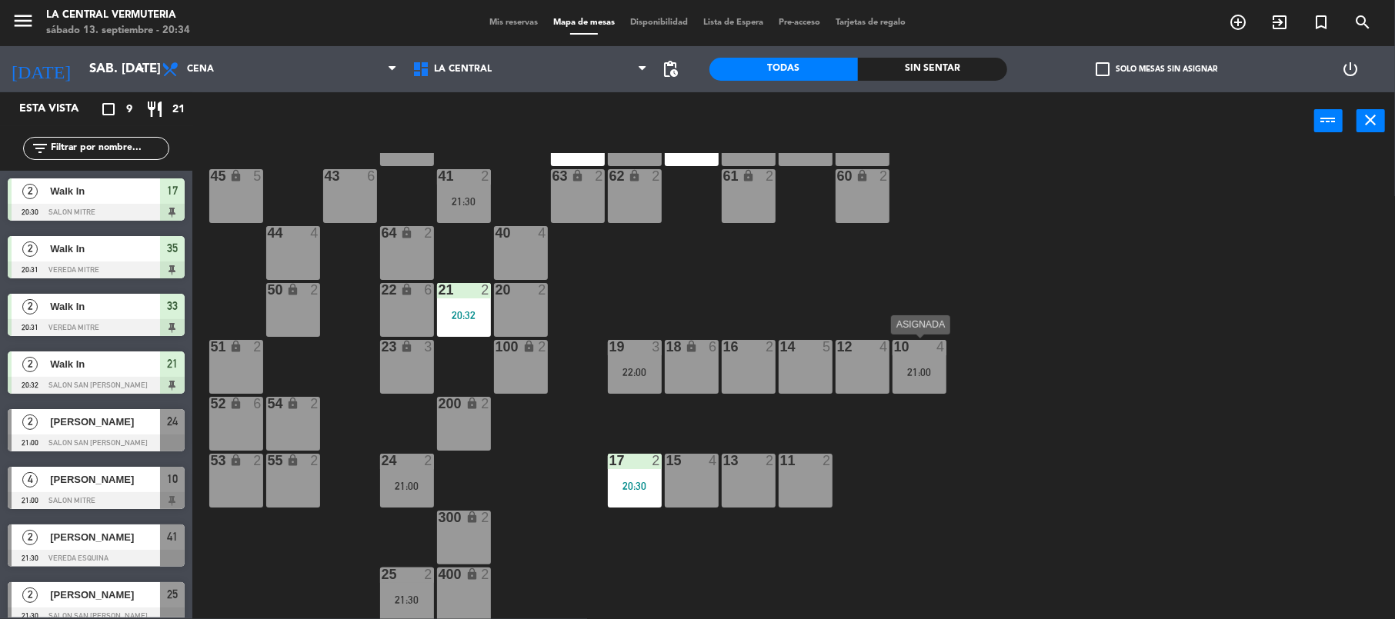
click at [917, 373] on div "21:00" at bounding box center [920, 372] width 54 height 11
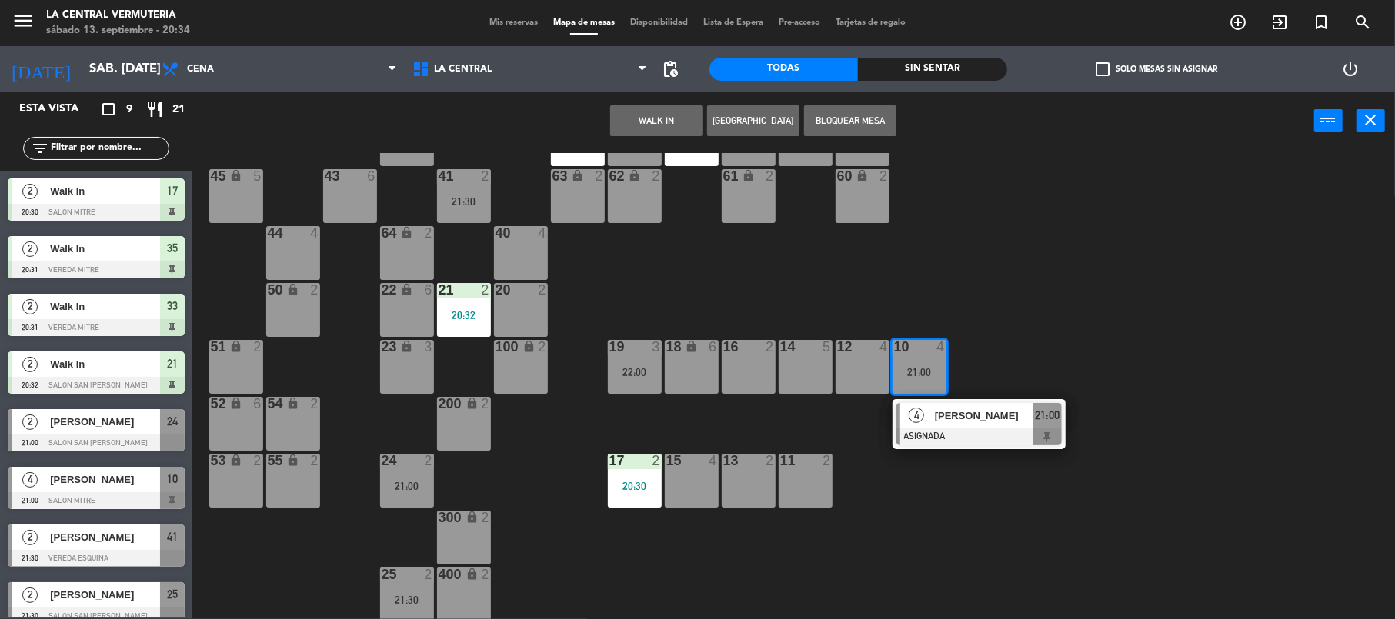
click at [934, 435] on div at bounding box center [978, 437] width 165 height 17
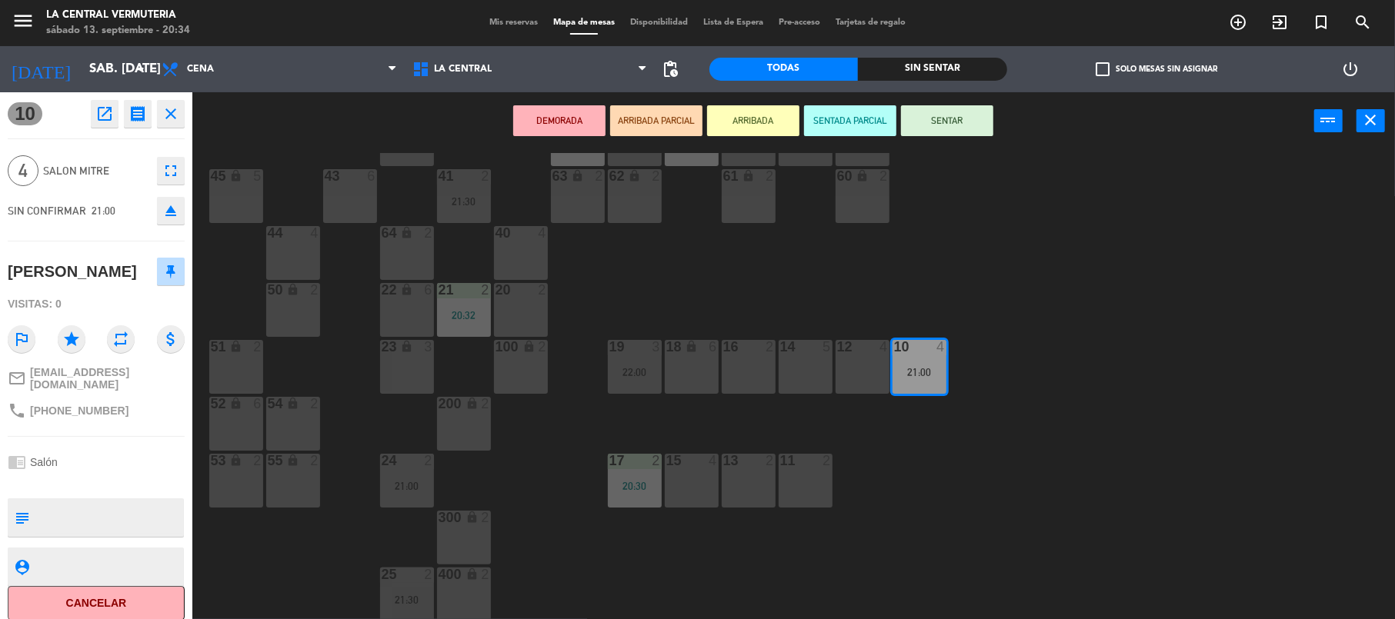
click at [808, 352] on div at bounding box center [805, 347] width 25 height 14
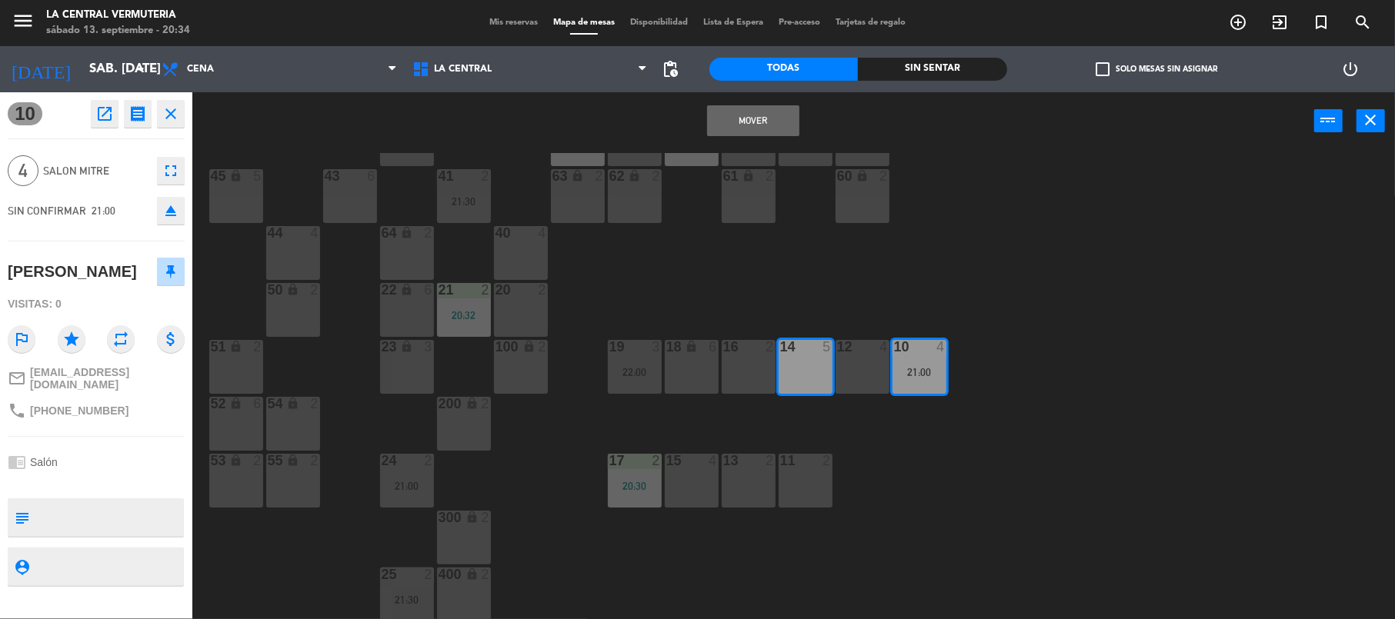
click at [740, 109] on button "Mover" at bounding box center [753, 120] width 92 height 31
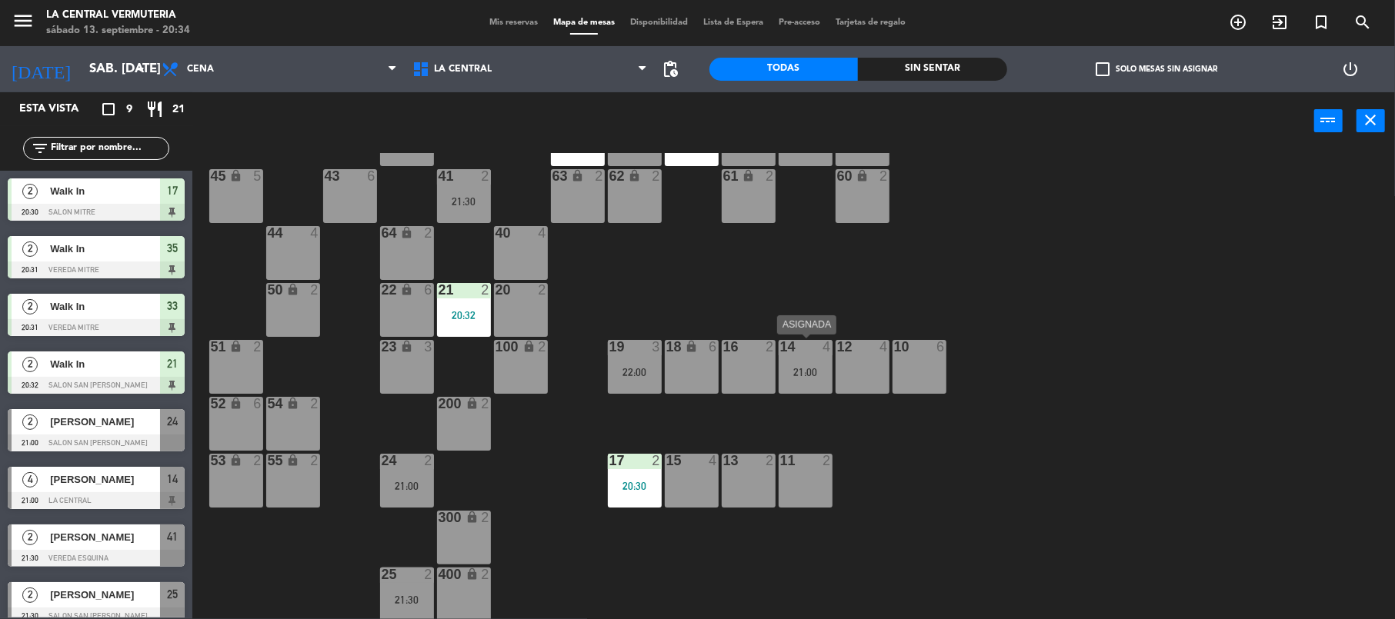
click at [800, 370] on div "21:00" at bounding box center [806, 372] width 54 height 11
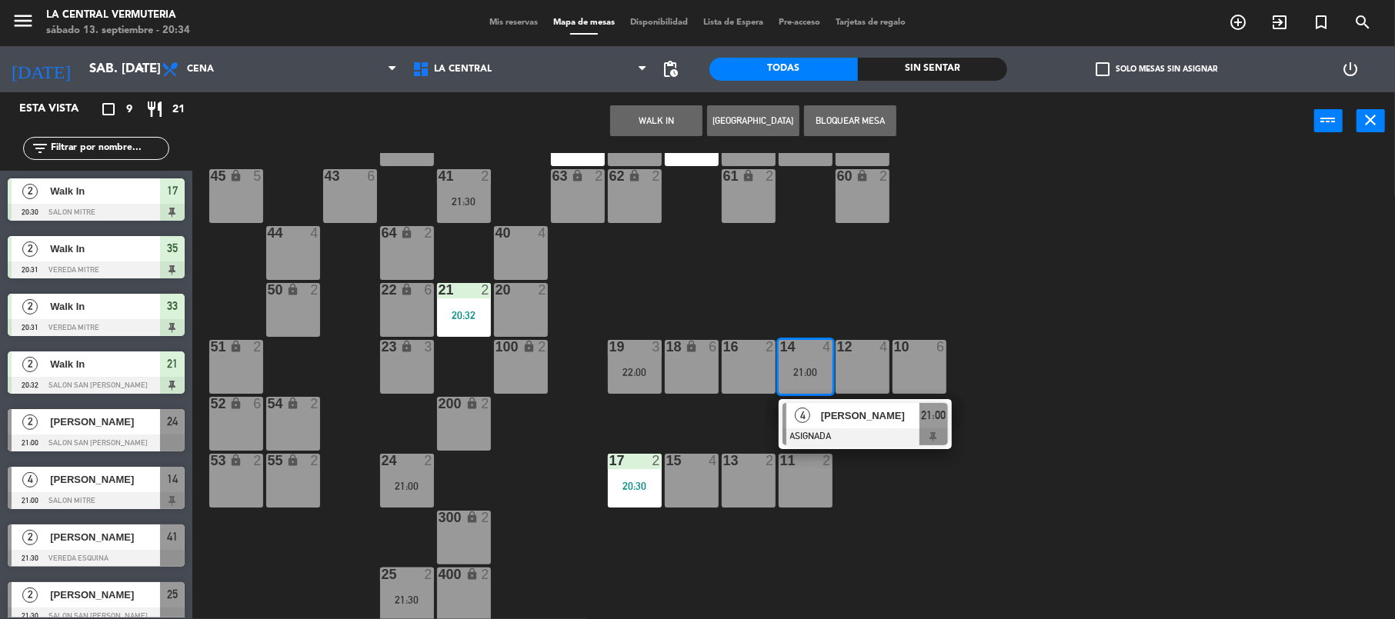
click at [690, 407] on div "42 lock 6 35 lock 2 20:31 34 6 33 2 20:31 32 6 31 6 30 6 43 6 41 2 21:30 60 loc…" at bounding box center [800, 386] width 1189 height 467
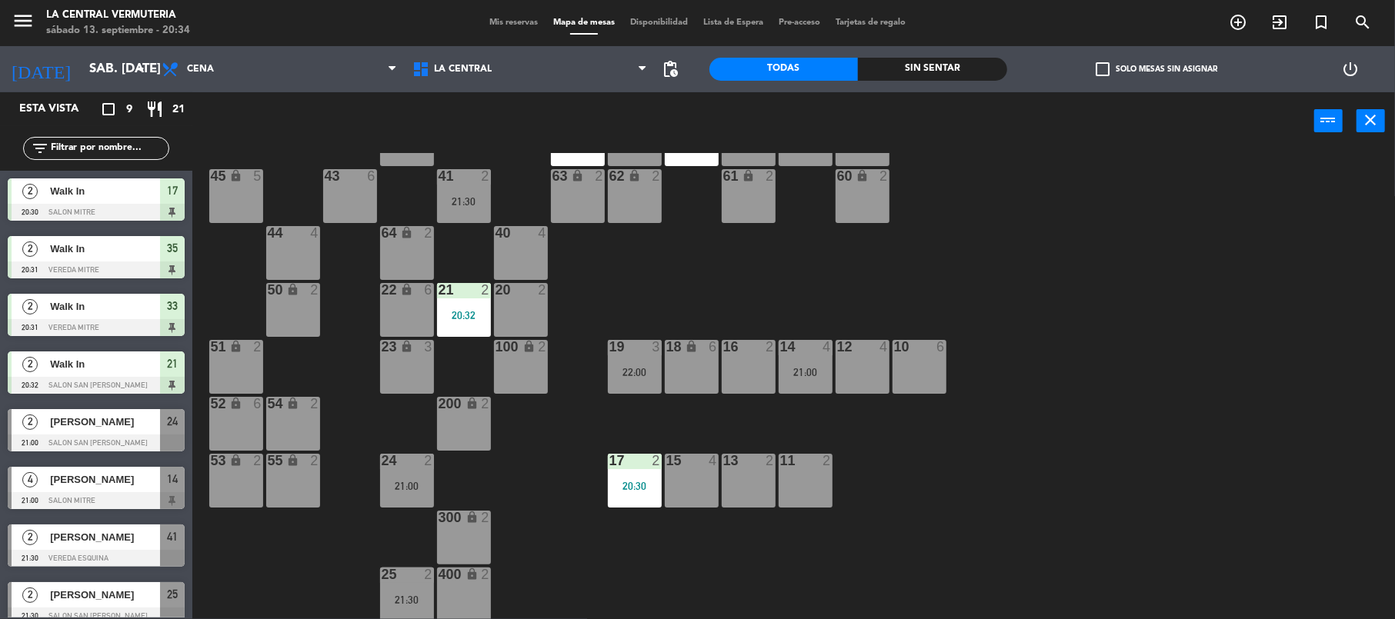
click at [643, 366] on div "22:00" at bounding box center [635, 372] width 54 height 12
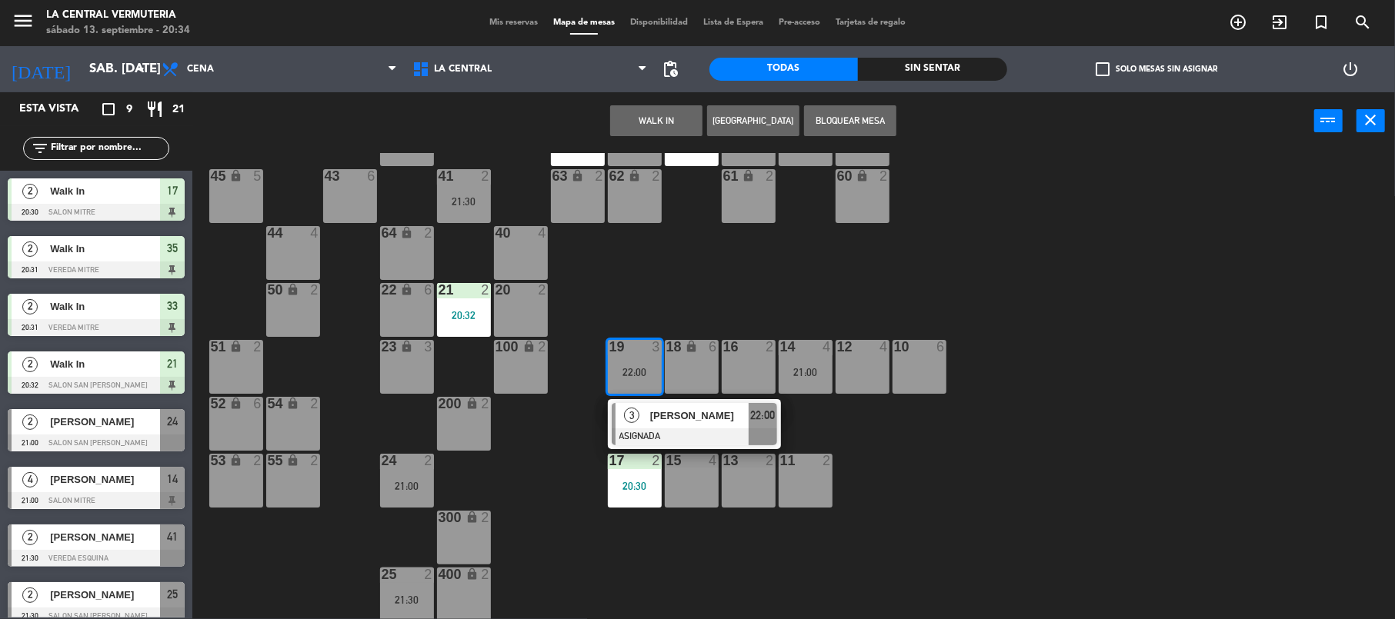
click at [675, 423] on span "[PERSON_NAME]" at bounding box center [699, 416] width 98 height 16
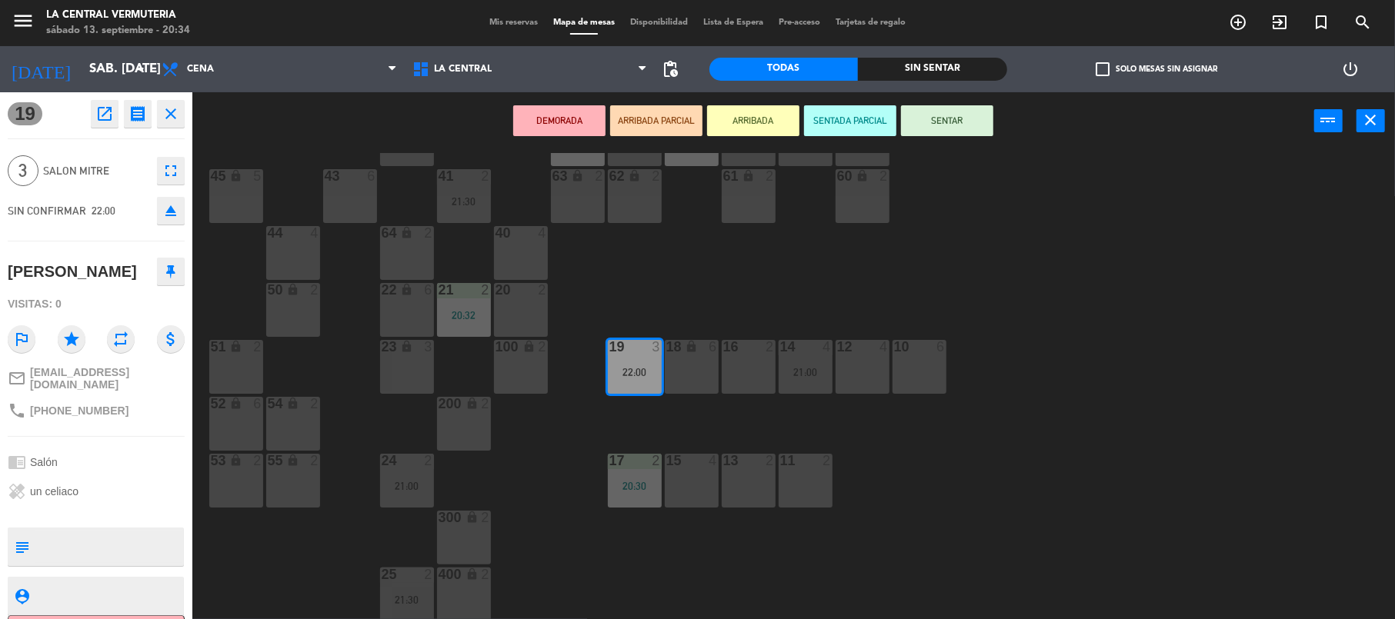
click at [694, 485] on div "15 4" at bounding box center [692, 481] width 54 height 54
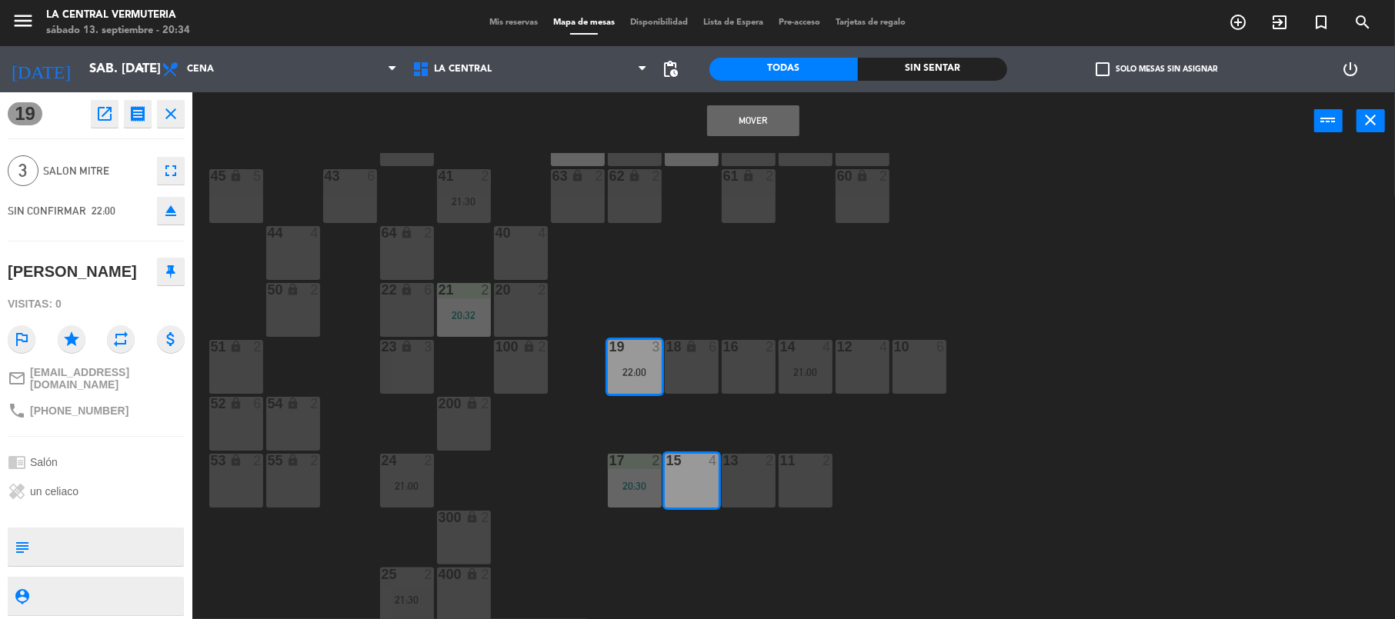
click at [759, 122] on button "Mover" at bounding box center [753, 120] width 92 height 31
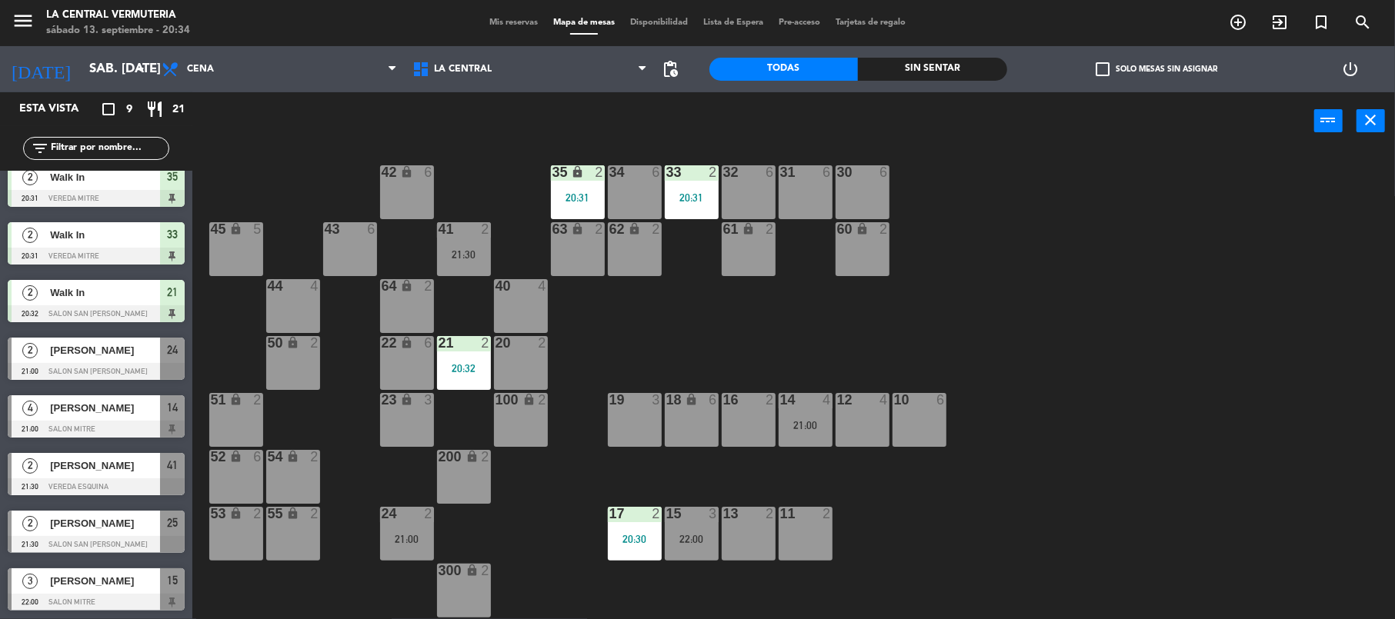
scroll to position [0, 0]
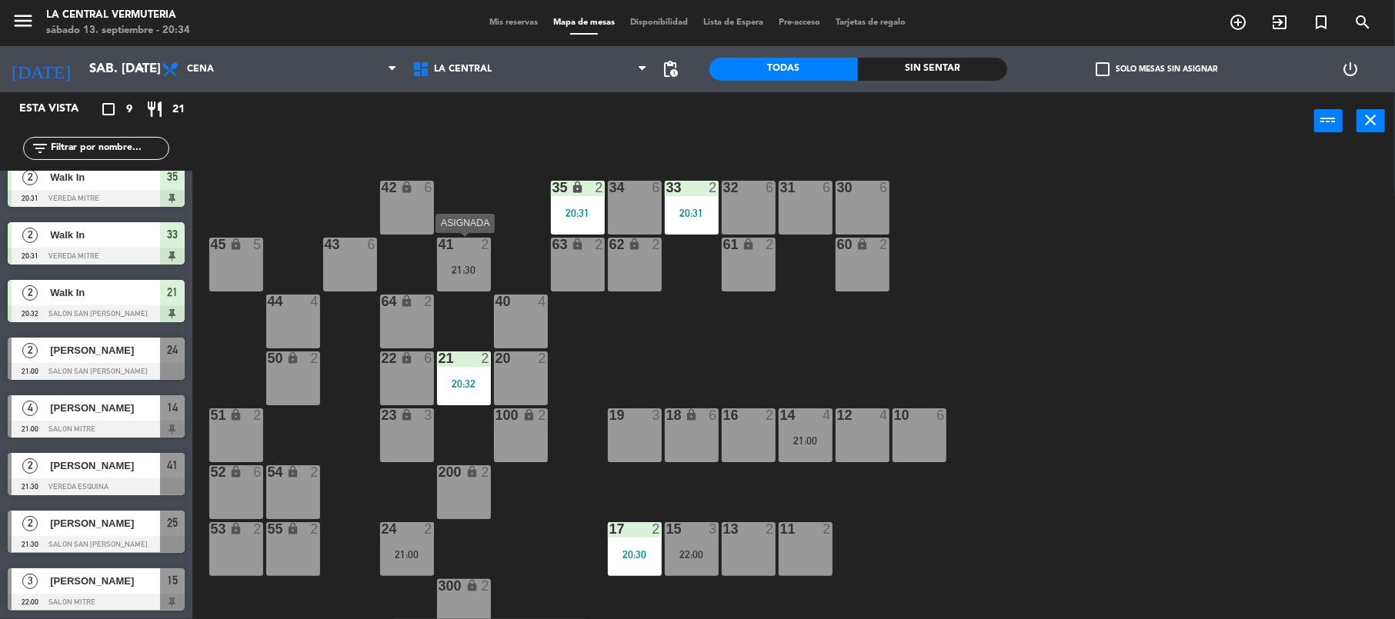
click at [450, 259] on div "41 2 21:30" at bounding box center [464, 265] width 54 height 54
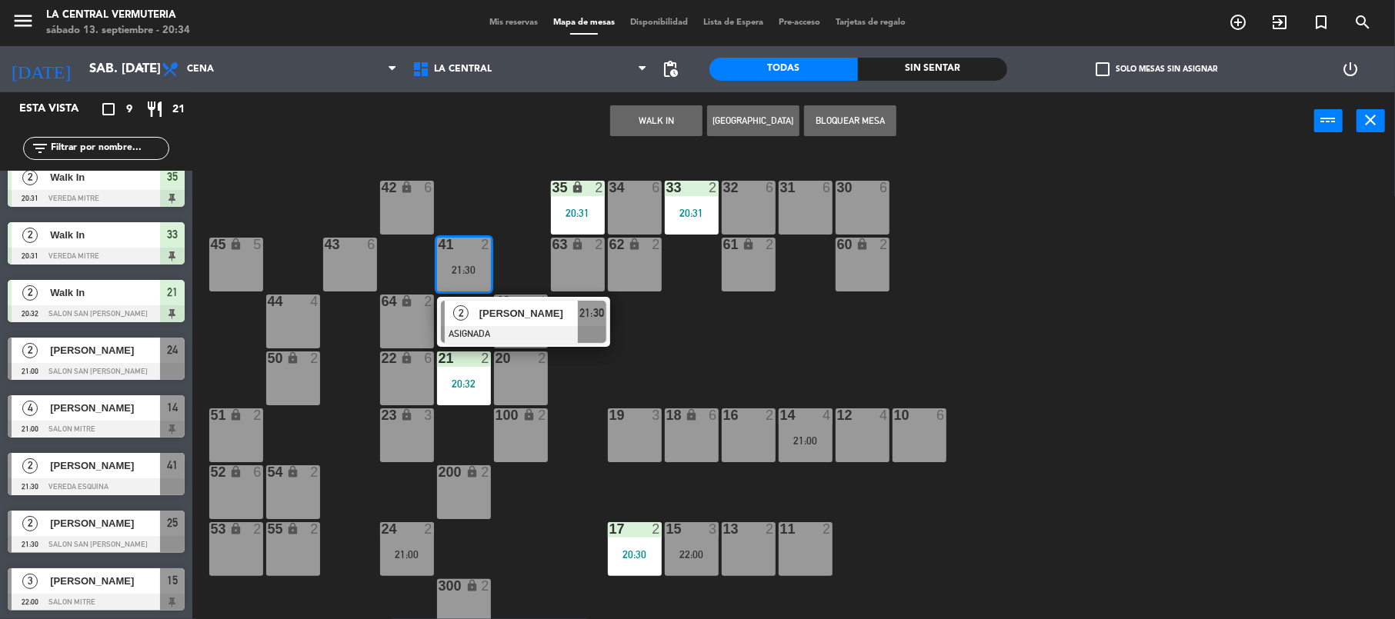
click at [502, 175] on div "42 lock 6 35 lock 2 20:31 34 6 33 2 20:31 32 6 31 6 30 6 43 6 41 2 21:30 2 [PER…" at bounding box center [800, 386] width 1189 height 467
